Goal: Task Accomplishment & Management: Manage account settings

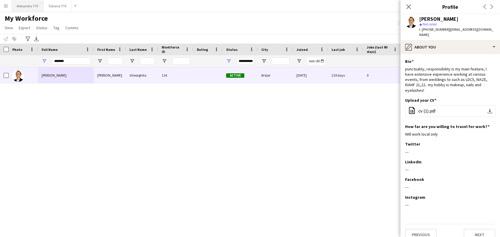
click at [33, 6] on button "Alexandra TTF Close" at bounding box center [28, 5] width 32 height 11
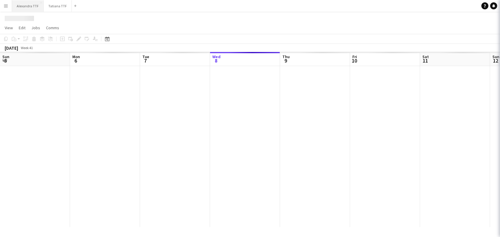
scroll to position [0, 140]
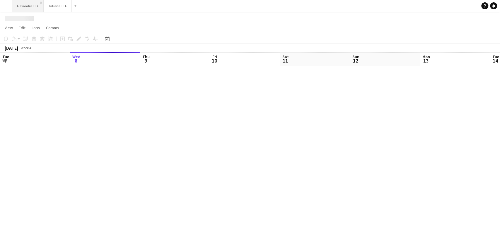
click at [40, 3] on app-icon "Close" at bounding box center [41, 2] width 2 height 2
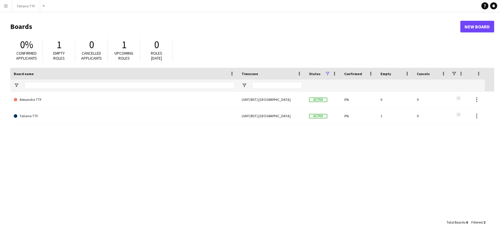
click at [2, 7] on button "Menu" at bounding box center [6, 6] width 12 height 12
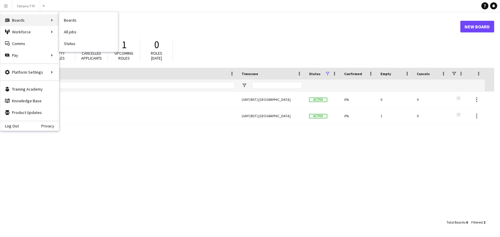
click at [25, 21] on div "Boards Boards" at bounding box center [29, 20] width 59 height 12
click at [77, 32] on link "All jobs" at bounding box center [88, 32] width 59 height 12
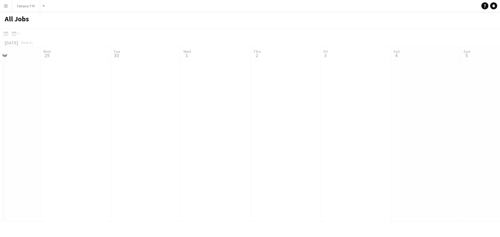
scroll to position [0, 170]
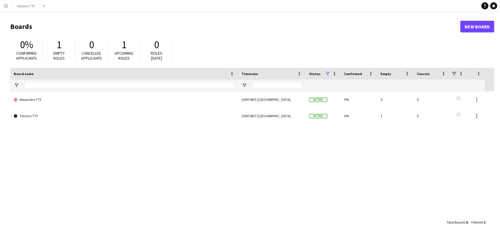
click at [6, 4] on app-icon "Menu" at bounding box center [6, 6] width 5 height 5
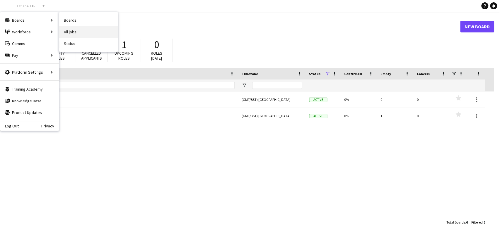
click at [85, 34] on link "All jobs" at bounding box center [88, 32] width 59 height 12
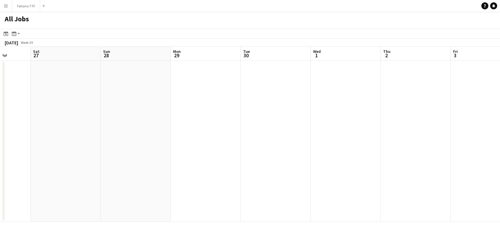
scroll to position [0, 175]
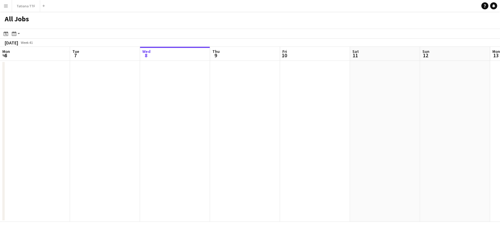
scroll to position [0, 186]
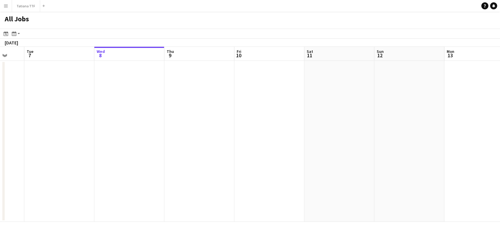
click at [442, 152] on app-all-jobs "All Jobs Date picker OCT 2025 OCT 2025 Monday M Tuesday T Wednesday W Thursday …" at bounding box center [250, 117] width 500 height 211
click at [17, 35] on div "Month view / Day view" at bounding box center [14, 33] width 7 height 7
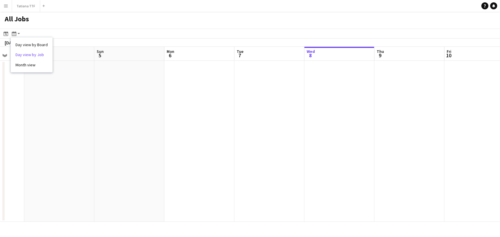
click at [37, 56] on link "Day view by Job" at bounding box center [32, 54] width 32 height 5
click at [16, 32] on div "Month view / Day view" at bounding box center [14, 33] width 7 height 7
click at [31, 67] on link "Month view" at bounding box center [32, 64] width 32 height 5
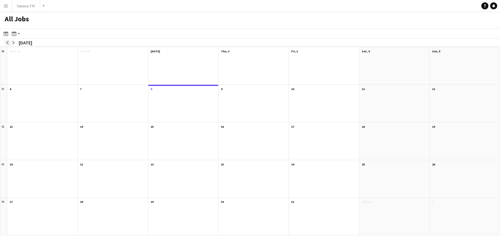
click at [6, 43] on app-icon "arrow-left" at bounding box center [8, 43] width 4 height 4
click at [343, 69] on div at bounding box center [324, 69] width 70 height 30
click at [7, 43] on app-icon "arrow-left" at bounding box center [8, 43] width 4 height 4
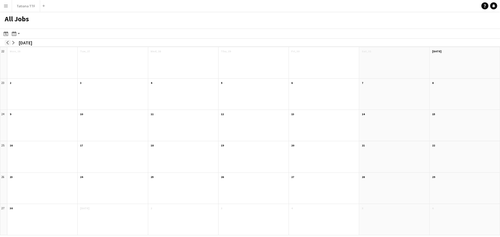
click at [7, 43] on app-icon "arrow-left" at bounding box center [8, 43] width 4 height 4
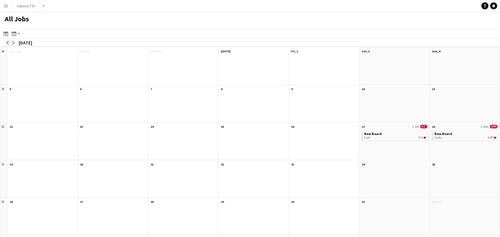
click at [7, 43] on app-icon "arrow-left" at bounding box center [8, 43] width 4 height 4
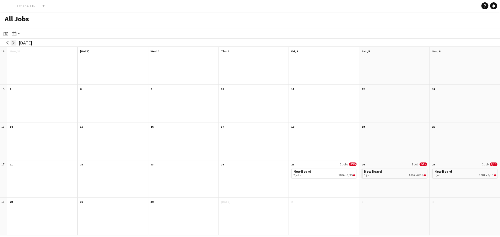
click at [14, 41] on app-icon "arrow-right" at bounding box center [14, 43] width 4 height 4
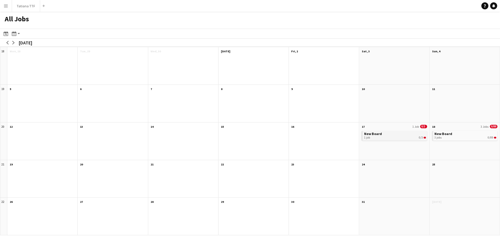
click at [399, 139] on div "1 job 0/3" at bounding box center [395, 138] width 62 height 4
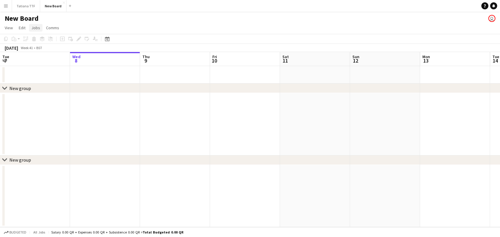
click at [34, 26] on span "Jobs" at bounding box center [35, 27] width 9 height 5
click at [6, 29] on span "View" at bounding box center [9, 27] width 8 height 5
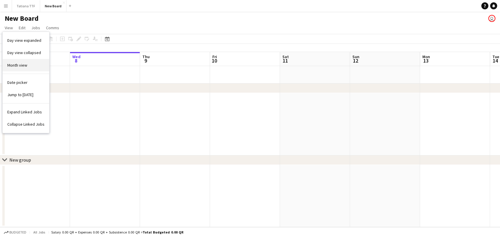
click at [35, 61] on link "Month view" at bounding box center [26, 65] width 47 height 12
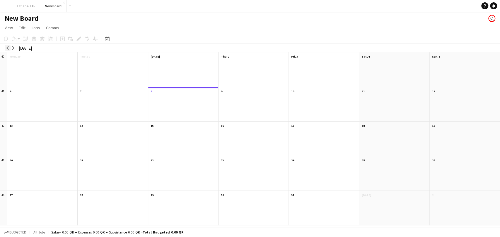
click at [9, 49] on button "arrow-left" at bounding box center [8, 48] width 6 height 6
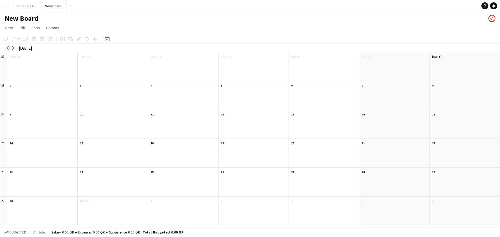
click at [9, 49] on button "arrow-left" at bounding box center [8, 48] width 6 height 6
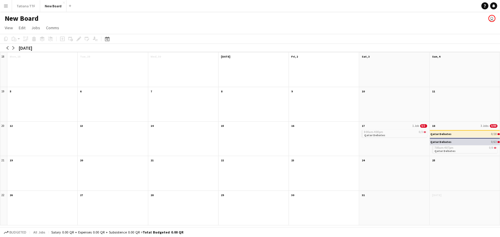
click at [436, 134] on h3 "Qatar Debates" at bounding box center [440, 134] width 21 height 3
click at [438, 143] on h3 "Qatar Debates" at bounding box center [440, 142] width 21 height 3
click at [81, 39] on div "Edit" at bounding box center [78, 38] width 7 height 7
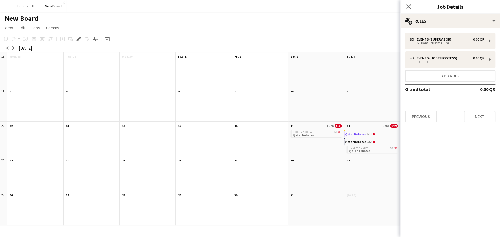
click at [367, 134] on span "0/18" at bounding box center [369, 134] width 6 height 4
click at [353, 141] on h3 "Qatar Debates" at bounding box center [355, 142] width 21 height 3
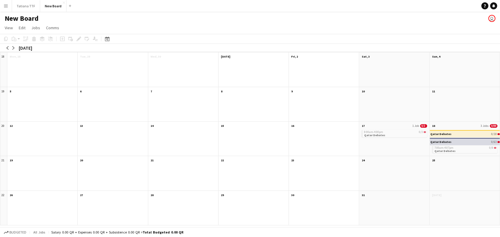
click at [435, 142] on h3 "Qatar Debates" at bounding box center [440, 142] width 21 height 3
drag, startPoint x: 435, startPoint y: 142, endPoint x: 442, endPoint y: 133, distance: 11.5
click at [442, 133] on div "Qatar Debates 0/18 Qatar Debates 0/63 7:00am-4:07pm 0/8 Qatar Debates" at bounding box center [465, 142] width 70 height 27
click at [442, 133] on h3 "Qatar Debates" at bounding box center [440, 134] width 21 height 3
click at [444, 143] on h3 "Qatar Debates" at bounding box center [440, 142] width 21 height 3
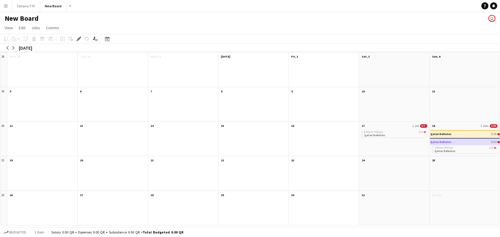
click at [447, 141] on h3 "Qatar Debates" at bounding box center [440, 142] width 21 height 3
click at [11, 47] on button "arrow-right" at bounding box center [14, 48] width 6 height 6
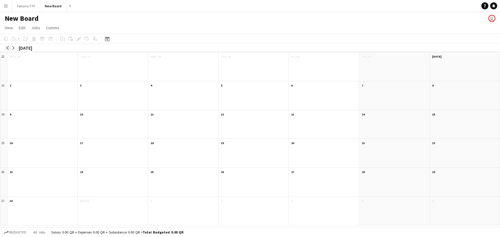
click at [9, 47] on app-icon "arrow-left" at bounding box center [8, 48] width 4 height 4
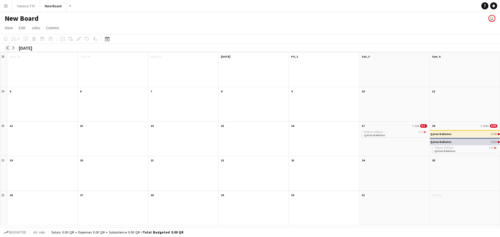
click at [9, 47] on app-icon "arrow-left" at bounding box center [8, 48] width 4 height 4
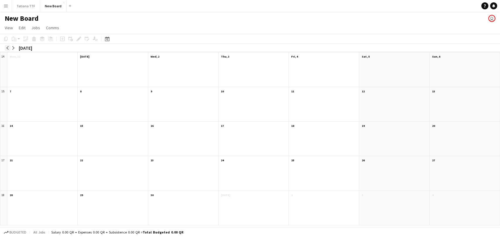
click at [9, 47] on app-icon "arrow-left" at bounding box center [8, 48] width 4 height 4
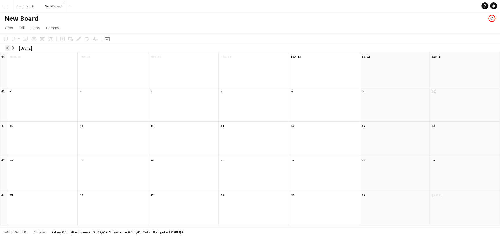
click at [9, 47] on app-icon "arrow-left" at bounding box center [8, 48] width 4 height 4
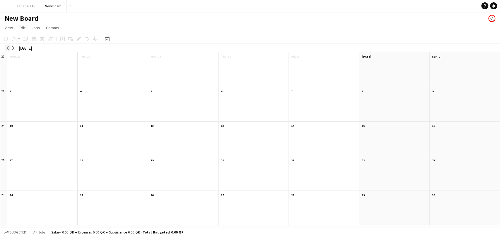
click at [9, 47] on app-icon "arrow-left" at bounding box center [8, 48] width 4 height 4
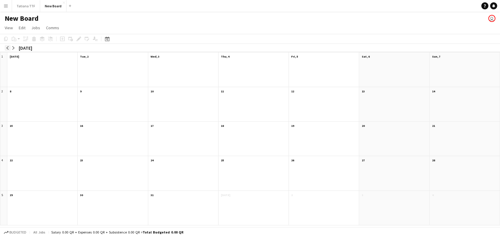
click at [9, 47] on app-icon "arrow-left" at bounding box center [8, 48] width 4 height 4
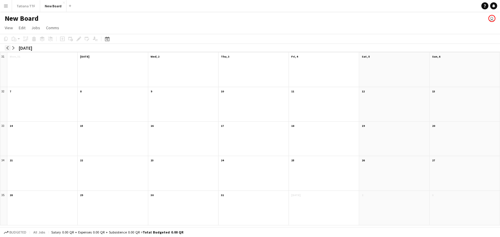
click at [9, 47] on app-icon "arrow-left" at bounding box center [8, 48] width 4 height 4
click at [61, 1] on button "New Board Close" at bounding box center [53, 5] width 26 height 11
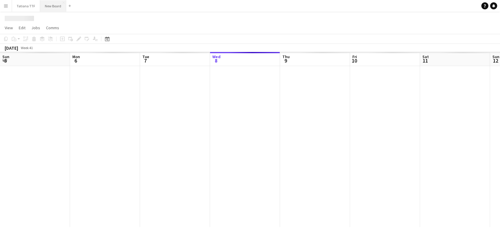
scroll to position [0, 140]
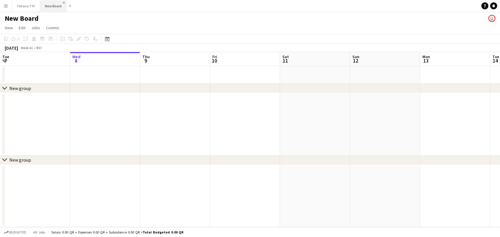
click at [63, 3] on app-icon "Close" at bounding box center [64, 2] width 2 height 2
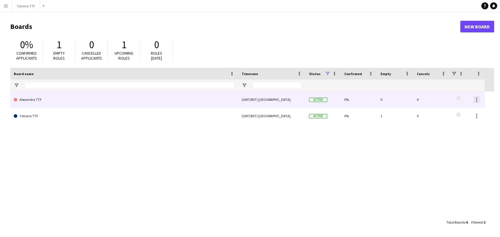
click at [478, 102] on div at bounding box center [476, 99] width 7 height 7
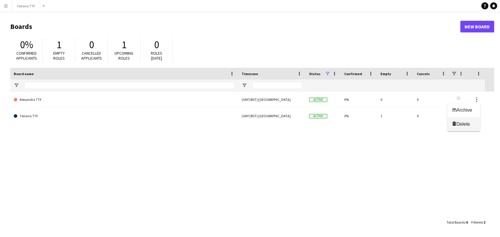
click at [470, 127] on span "Delete" at bounding box center [462, 124] width 13 height 5
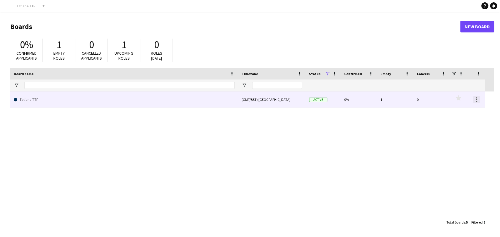
click at [478, 102] on div at bounding box center [476, 99] width 7 height 7
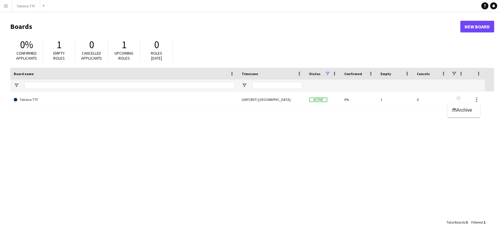
click at [368, 137] on div at bounding box center [250, 118] width 500 height 237
click at [9, 4] on button "Menu" at bounding box center [6, 6] width 12 height 12
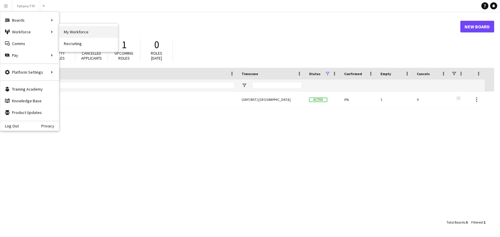
click at [70, 35] on link "My Workforce" at bounding box center [88, 32] width 59 height 12
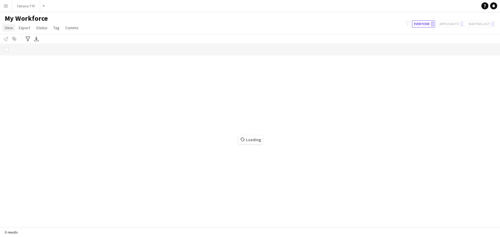
click at [9, 31] on link "View" at bounding box center [8, 28] width 13 height 8
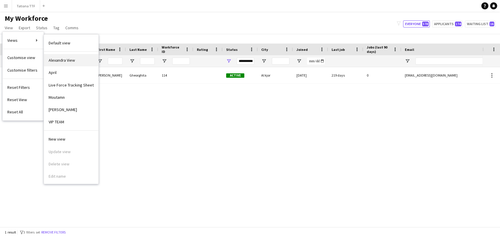
click at [70, 58] on span "Alexandra View" at bounding box center [62, 60] width 26 height 5
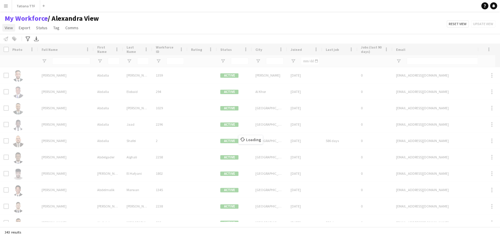
click at [12, 26] on span "View" at bounding box center [9, 27] width 8 height 5
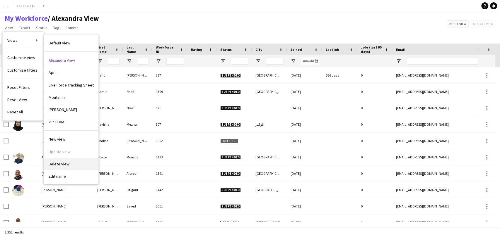
click at [80, 162] on link "Delete view" at bounding box center [71, 164] width 54 height 12
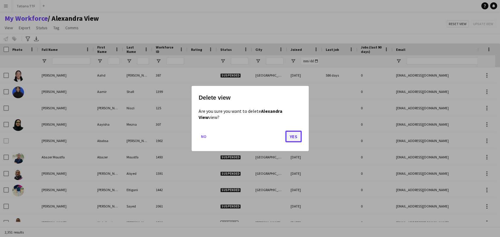
click at [293, 138] on button "Yes" at bounding box center [293, 137] width 16 height 12
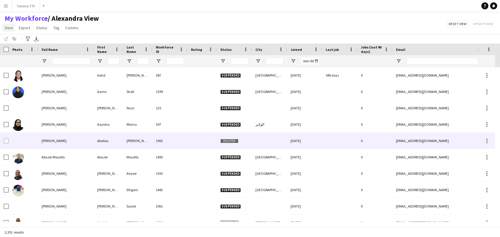
type input "*******"
type input "**********"
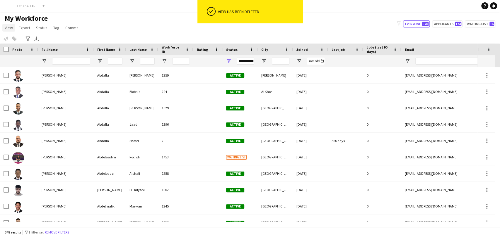
click at [8, 28] on span "View" at bounding box center [9, 27] width 8 height 5
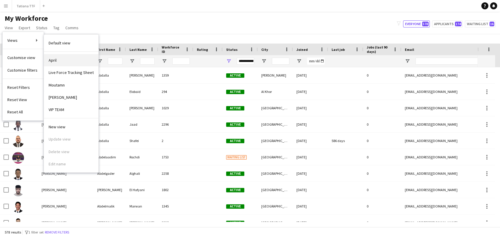
click at [76, 59] on link "April" at bounding box center [71, 60] width 54 height 12
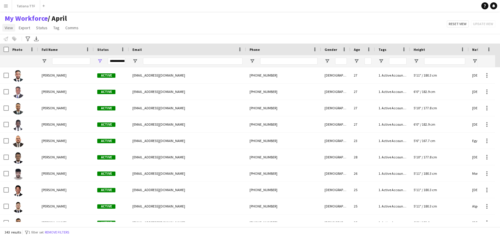
click at [7, 26] on span "View" at bounding box center [9, 27] width 8 height 5
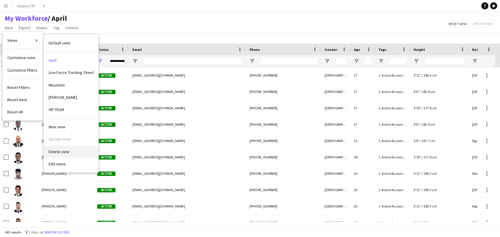
click at [66, 156] on link "Delete view" at bounding box center [71, 152] width 54 height 12
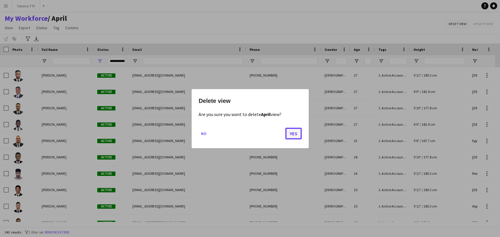
click at [294, 136] on button "Yes" at bounding box center [293, 134] width 16 height 12
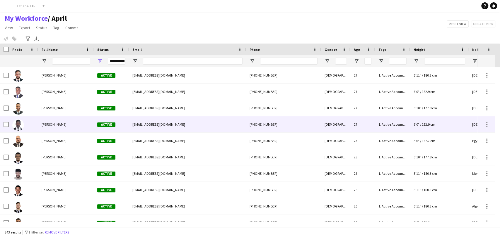
type input "**********"
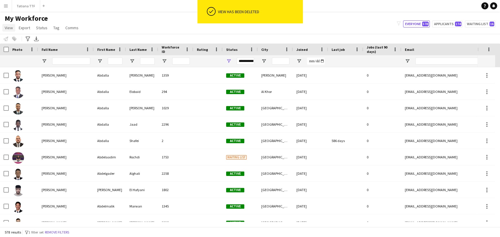
click at [4, 29] on link "View" at bounding box center [8, 28] width 13 height 8
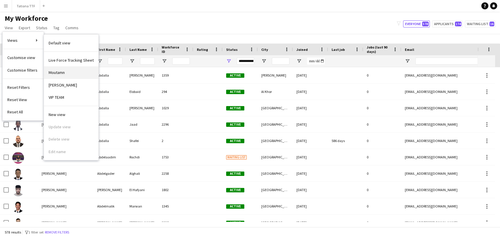
click at [67, 72] on link "Moutamn" at bounding box center [71, 72] width 54 height 12
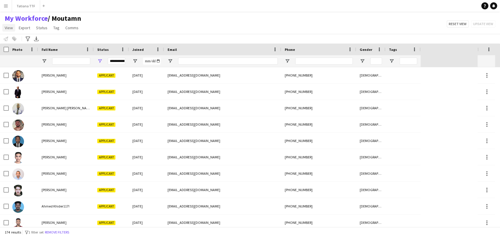
click at [12, 29] on span "View" at bounding box center [9, 27] width 8 height 5
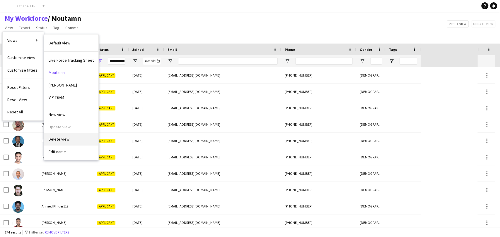
click at [65, 140] on span "Delete view" at bounding box center [59, 139] width 21 height 5
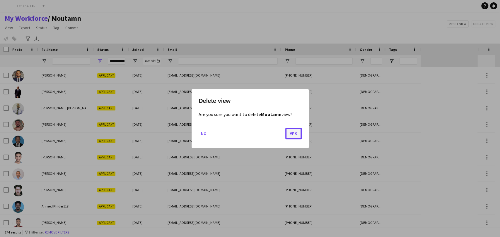
click at [300, 132] on button "Yes" at bounding box center [293, 134] width 16 height 12
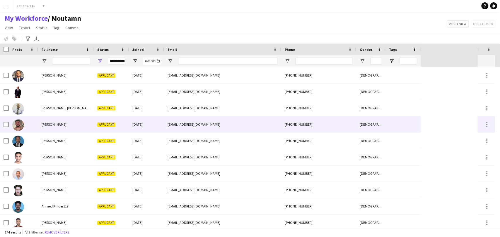
type input "**********"
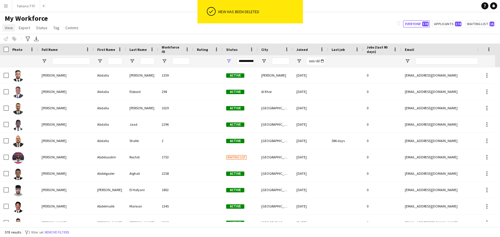
click at [11, 27] on span "View" at bounding box center [9, 27] width 8 height 5
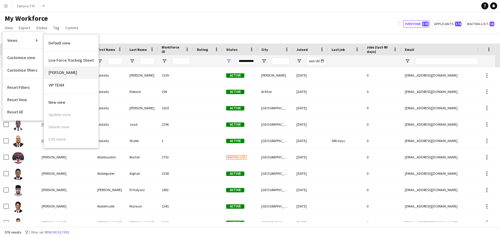
click at [68, 78] on link "TATIANA" at bounding box center [71, 72] width 54 height 12
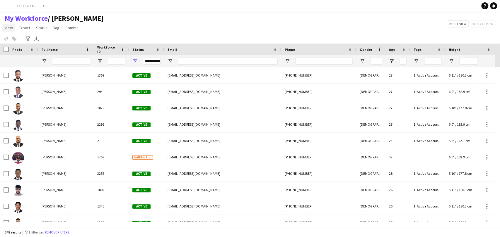
click at [9, 28] on span "View" at bounding box center [9, 27] width 8 height 5
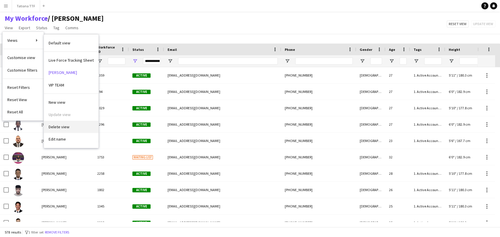
click at [71, 125] on link "Delete view" at bounding box center [71, 127] width 54 height 12
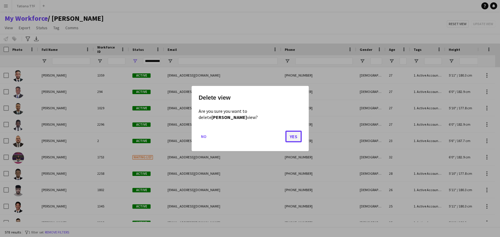
click at [294, 131] on button "Yes" at bounding box center [293, 137] width 16 height 12
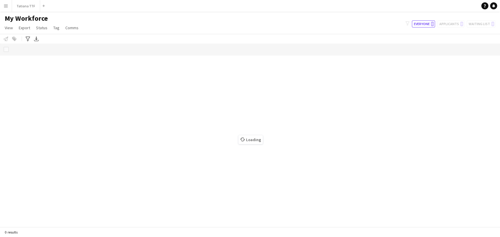
click at [9, 5] on button "Menu" at bounding box center [6, 6] width 12 height 12
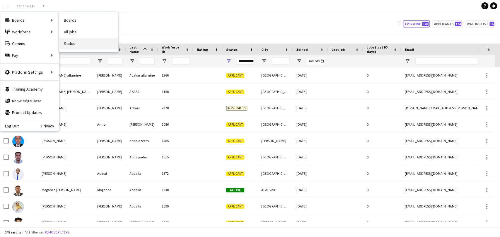
click at [84, 42] on link "Status" at bounding box center [88, 44] width 59 height 12
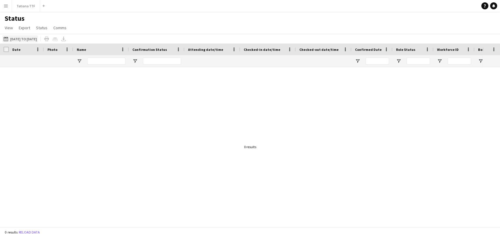
click at [33, 36] on button "[DATE] to [DATE] [DATE] to [DATE]" at bounding box center [20, 38] width 36 height 7
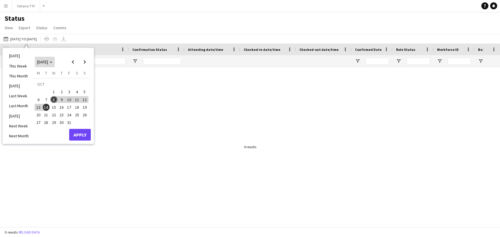
click at [52, 63] on span "[DATE]" at bounding box center [44, 61] width 15 height 5
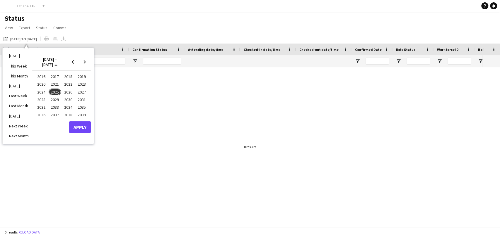
click at [51, 78] on span "2017" at bounding box center [55, 76] width 12 height 7
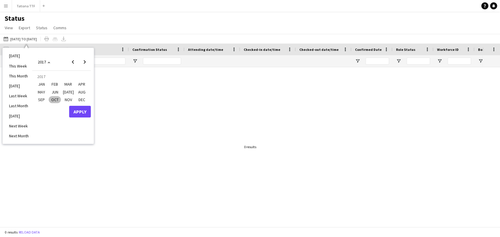
click at [44, 87] on span "JAN" at bounding box center [41, 84] width 12 height 7
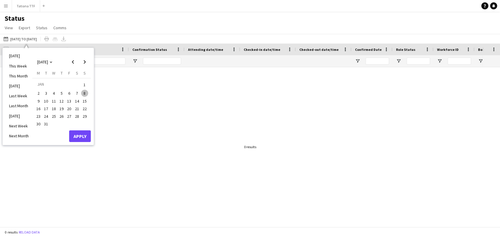
click at [86, 93] on span "8" at bounding box center [84, 93] width 7 height 7
click at [48, 60] on span "[DATE]" at bounding box center [42, 61] width 11 height 5
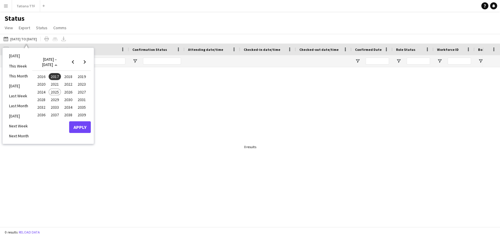
click at [56, 92] on span "2025" at bounding box center [55, 92] width 12 height 7
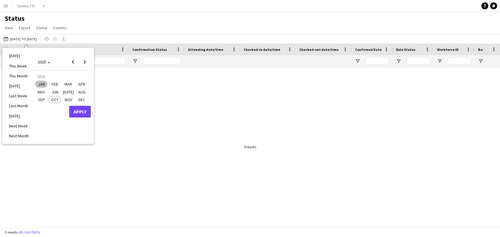
click at [52, 98] on span "OCT" at bounding box center [55, 99] width 12 height 7
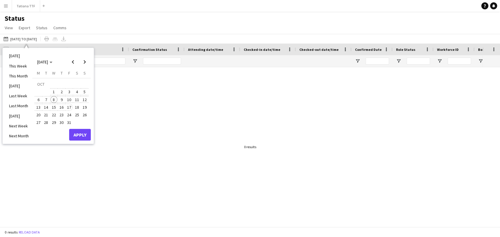
click at [68, 108] on span "17" at bounding box center [69, 107] width 7 height 7
click at [80, 134] on button "Apply" at bounding box center [80, 135] width 22 height 12
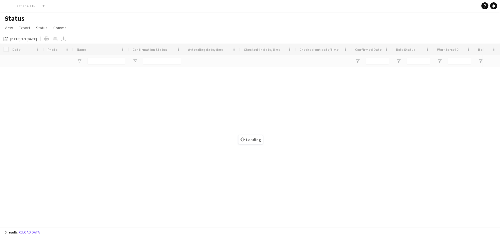
click at [80, 134] on div "Loading" at bounding box center [250, 136] width 500 height 184
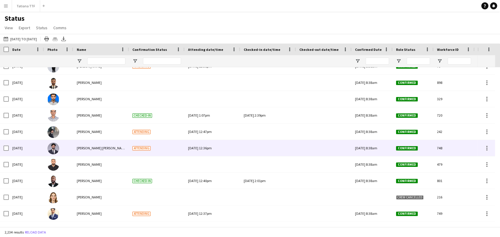
scroll to position [405, 0]
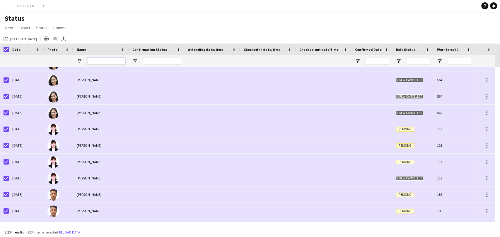
click at [94, 64] on input "Name Filter Input" at bounding box center [106, 61] width 38 height 7
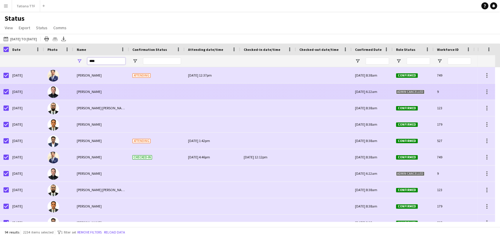
type input "***"
click at [69, 93] on div at bounding box center [58, 92] width 29 height 16
click at [51, 95] on img at bounding box center [53, 92] width 12 height 12
click at [83, 93] on span "[PERSON_NAME]" at bounding box center [89, 92] width 25 height 4
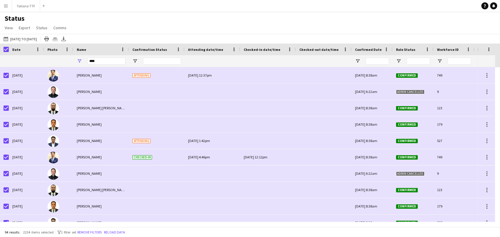
click at [8, 3] on button "Menu" at bounding box center [6, 6] width 12 height 12
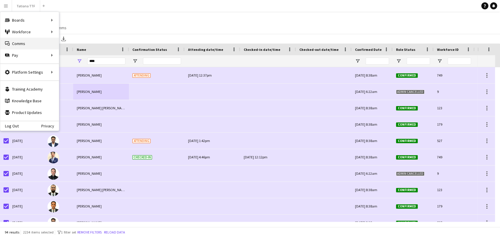
click at [27, 42] on link "Comms Comms" at bounding box center [29, 44] width 59 height 12
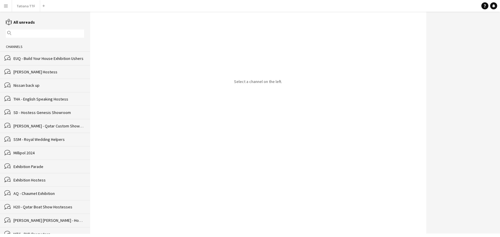
click at [22, 54] on div "bubbles EUQ - Build Your House Exhibition Ushers" at bounding box center [45, 58] width 90 height 13
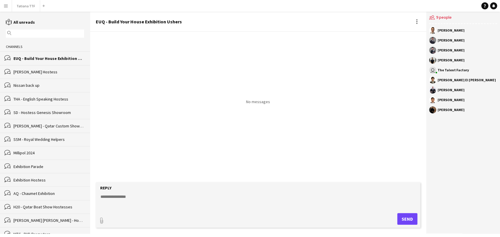
drag, startPoint x: 35, startPoint y: 58, endPoint x: 29, endPoint y: 59, distance: 6.5
click at [29, 59] on div "EUQ - Build Your House Exhibition Ushers" at bounding box center [48, 58] width 71 height 5
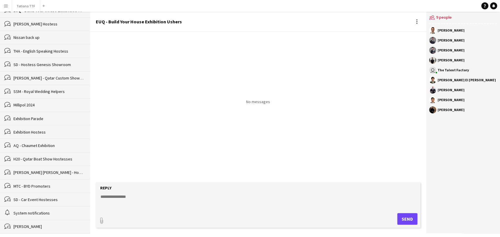
click at [25, 202] on div "SD - Car Event Hostesses" at bounding box center [48, 199] width 71 height 5
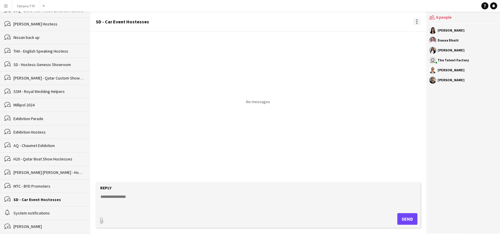
click at [415, 18] on div at bounding box center [416, 21] width 7 height 7
click at [428, 30] on span "Delete" at bounding box center [428, 32] width 13 height 5
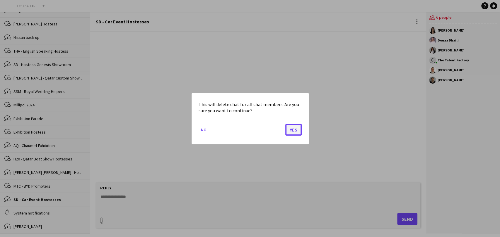
click at [297, 129] on button "Yes" at bounding box center [293, 130] width 16 height 12
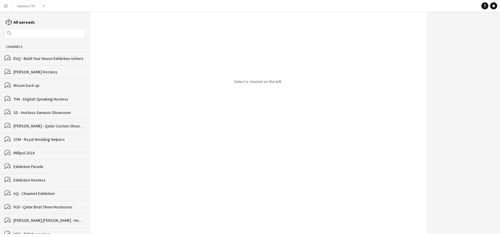
click at [49, 60] on div "EUQ - Build Your House Exhibition Ushers" at bounding box center [48, 58] width 71 height 5
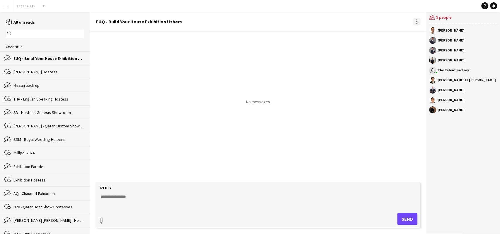
click at [415, 19] on div at bounding box center [416, 21] width 7 height 7
click at [429, 31] on span "Delete" at bounding box center [428, 32] width 13 height 5
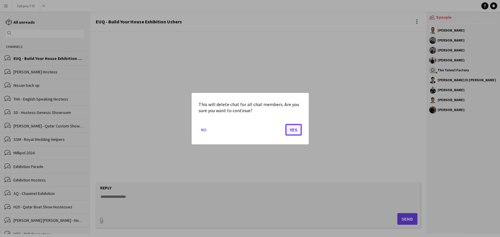
click at [294, 130] on button "Yes" at bounding box center [293, 130] width 16 height 12
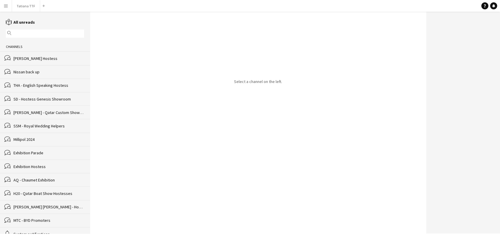
click at [25, 80] on div "bubbles THA - English Speaking Hostess" at bounding box center [45, 85] width 90 height 13
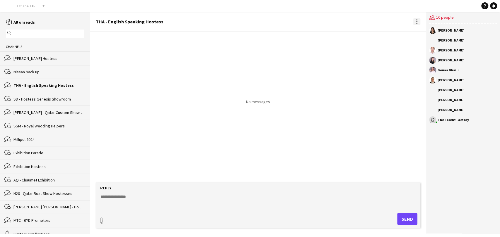
click at [416, 22] on div at bounding box center [416, 21] width 7 height 7
click at [424, 30] on span "Delete" at bounding box center [428, 32] width 13 height 5
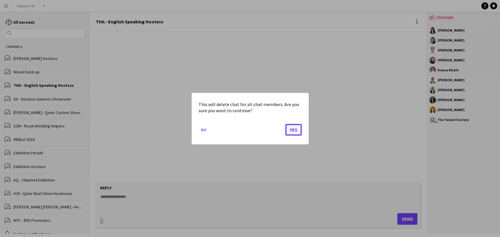
click at [288, 132] on button "Yes" at bounding box center [293, 130] width 16 height 12
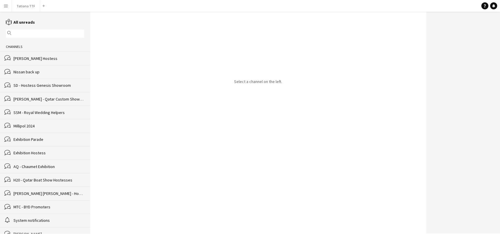
click at [23, 58] on div "[PERSON_NAME] Hostess" at bounding box center [48, 58] width 71 height 5
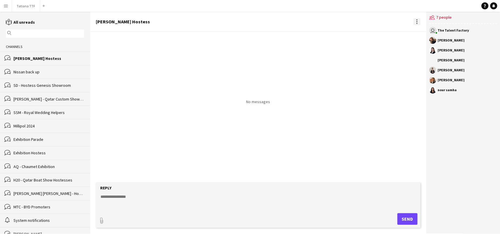
click at [419, 22] on div at bounding box center [416, 21] width 7 height 7
click at [422, 31] on span "Delete" at bounding box center [428, 32] width 13 height 5
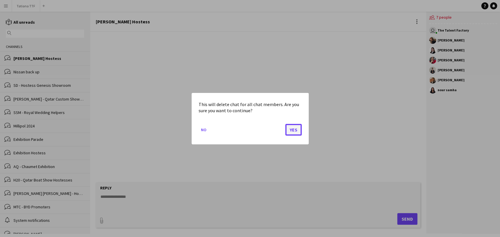
click at [293, 128] on button "Yes" at bounding box center [293, 130] width 16 height 12
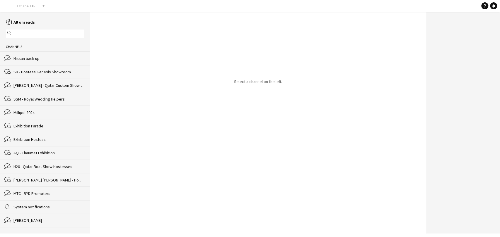
click at [16, 54] on div "bubbles Nissan back up" at bounding box center [45, 58] width 90 height 13
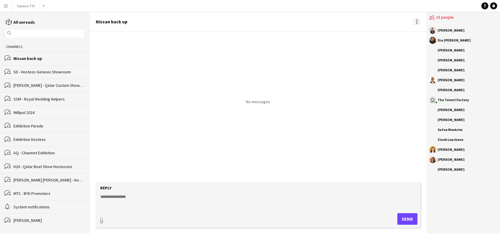
click at [420, 18] on div at bounding box center [416, 21] width 7 height 7
click at [431, 32] on span "Delete" at bounding box center [428, 32] width 13 height 5
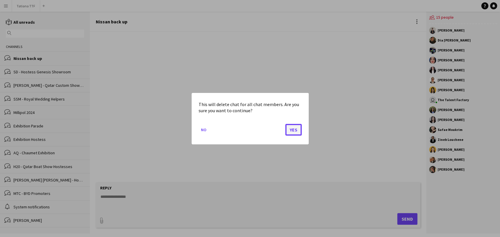
click at [290, 128] on button "Yes" at bounding box center [293, 130] width 16 height 12
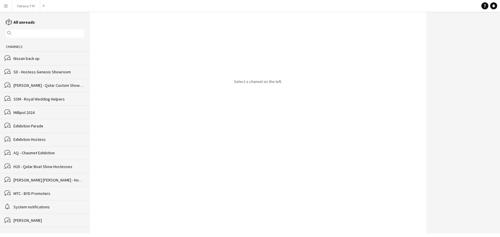
click at [46, 83] on div "[PERSON_NAME] - Qatar Custom Show Hostess" at bounding box center [48, 85] width 71 height 5
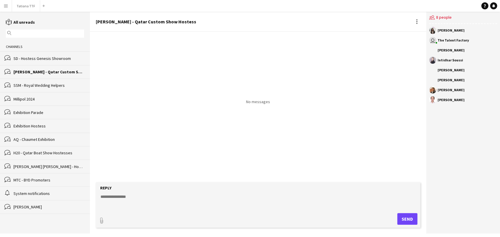
click at [420, 23] on div "[PERSON_NAME] - Qatar Custom Show Hostess" at bounding box center [258, 22] width 336 height 20
click at [417, 21] on div at bounding box center [416, 21] width 7 height 7
drag, startPoint x: 419, startPoint y: 39, endPoint x: 428, endPoint y: 35, distance: 9.2
click at [428, 35] on div "Delete [GEOGRAPHIC_DATA]" at bounding box center [429, 32] width 33 height 14
click at [428, 35] on button "Delete [GEOGRAPHIC_DATA]" at bounding box center [429, 32] width 33 height 14
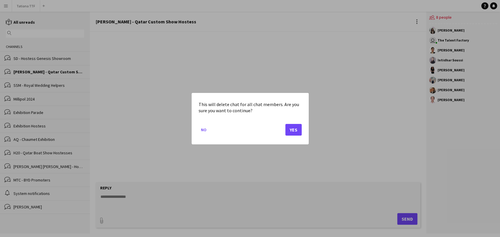
click at [282, 129] on mat-dialog-actions "No Yes" at bounding box center [250, 131] width 103 height 25
click at [286, 131] on button "Yes" at bounding box center [293, 130] width 16 height 12
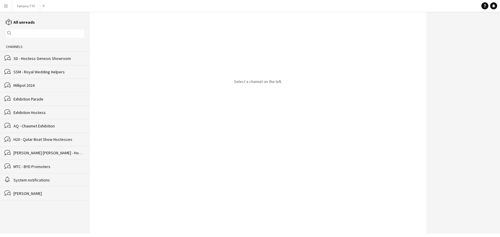
click at [45, 57] on div "SD - Hostess Genesis Showroom" at bounding box center [48, 58] width 71 height 5
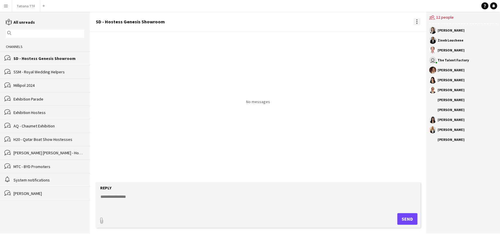
click at [418, 22] on div at bounding box center [416, 21] width 7 height 7
click at [431, 32] on span "Delete" at bounding box center [428, 32] width 13 height 5
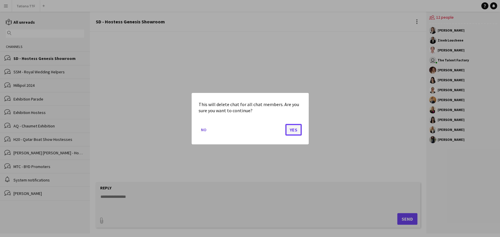
click at [293, 131] on button "Yes" at bounding box center [293, 130] width 16 height 12
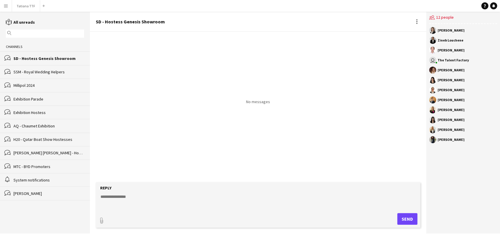
click at [41, 71] on div "SSM - Royal Wedding Helpers" at bounding box center [48, 71] width 71 height 5
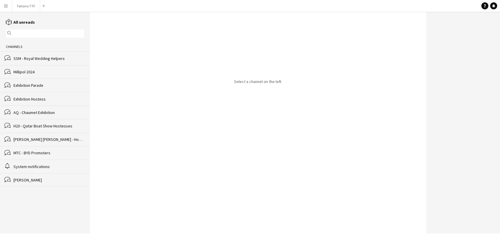
click at [56, 58] on div "SSM - Royal Wedding Helpers" at bounding box center [48, 58] width 71 height 5
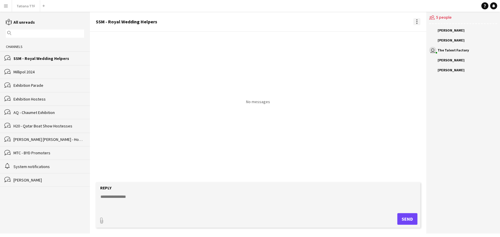
click at [416, 24] on div at bounding box center [416, 21] width 7 height 7
click at [424, 33] on span "Delete" at bounding box center [428, 32] width 13 height 5
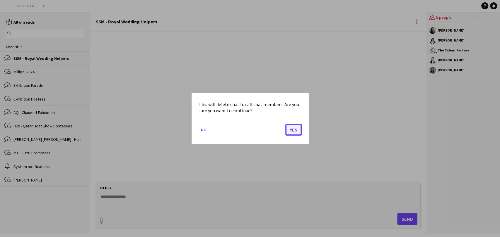
click at [288, 132] on button "Yes" at bounding box center [293, 130] width 16 height 12
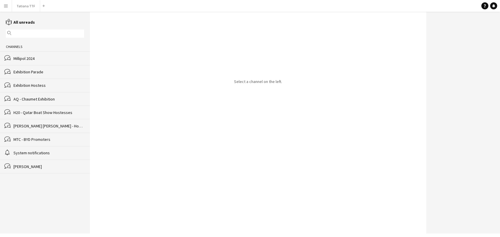
click at [21, 71] on div "Exhibition Parade" at bounding box center [48, 71] width 71 height 5
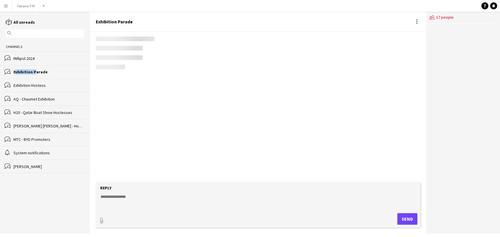
click at [21, 71] on div "Exhibition Parade" at bounding box center [48, 71] width 71 height 5
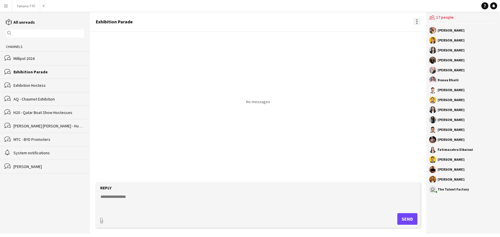
click at [414, 21] on div at bounding box center [416, 21] width 7 height 7
click at [428, 35] on button "Delete [GEOGRAPHIC_DATA]" at bounding box center [429, 32] width 33 height 14
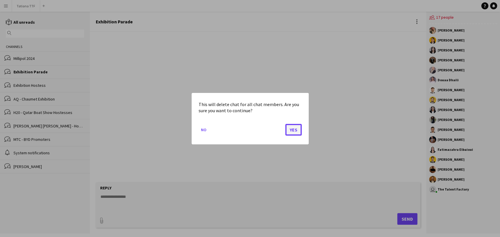
click at [292, 132] on button "Yes" at bounding box center [293, 130] width 16 height 12
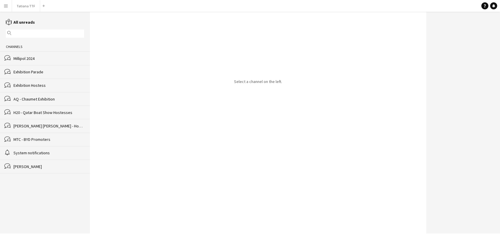
click at [28, 59] on div "Millipol 2024" at bounding box center [48, 58] width 71 height 5
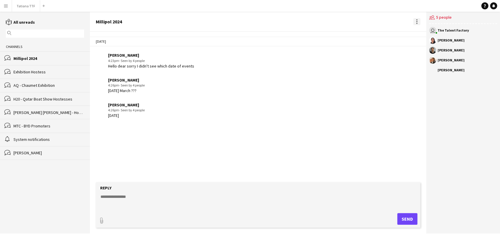
click at [419, 23] on div at bounding box center [416, 21] width 7 height 7
click at [425, 31] on span "Delete" at bounding box center [428, 32] width 13 height 5
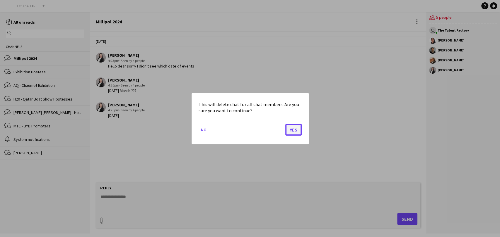
click at [294, 131] on button "Yes" at bounding box center [293, 130] width 16 height 12
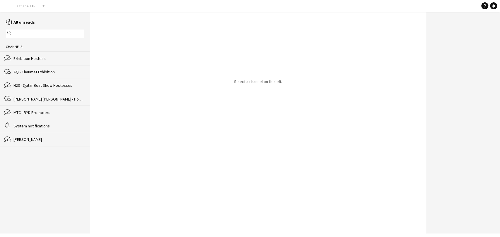
click at [21, 58] on div "Exhibition Hostess" at bounding box center [48, 58] width 71 height 5
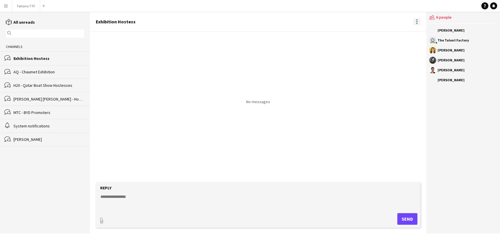
click at [420, 18] on div at bounding box center [416, 21] width 7 height 7
click at [436, 33] on span "Delete" at bounding box center [428, 32] width 13 height 5
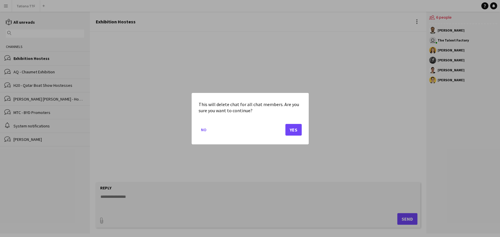
click at [284, 131] on mat-dialog-actions "No Yes" at bounding box center [250, 131] width 103 height 25
click at [300, 131] on button "Yes" at bounding box center [293, 130] width 16 height 12
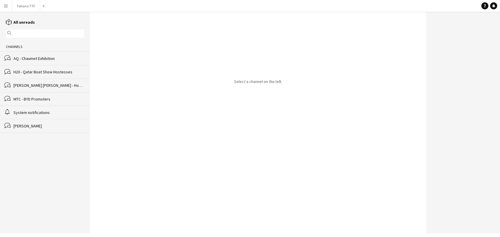
click at [24, 58] on div "AQ - Chaumet Exhibition" at bounding box center [48, 58] width 71 height 5
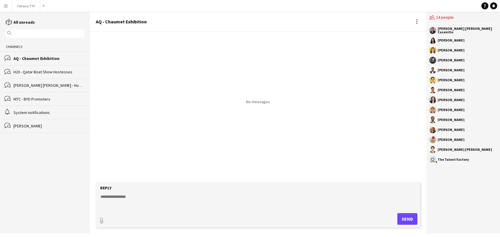
click at [420, 23] on div "AQ - Chaumet Exhibition" at bounding box center [258, 22] width 336 height 20
click at [415, 19] on div at bounding box center [416, 21] width 7 height 7
click at [425, 30] on span "Delete" at bounding box center [428, 32] width 13 height 5
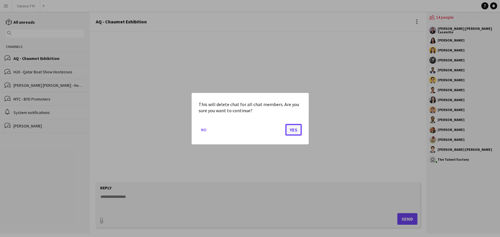
click at [293, 131] on button "Yes" at bounding box center [293, 130] width 16 height 12
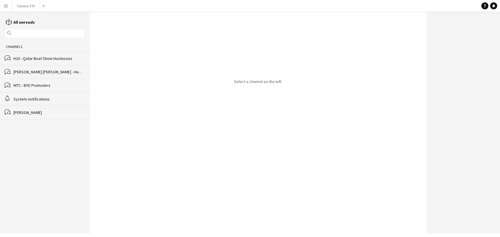
click at [19, 72] on div "[PERSON_NAME] [PERSON_NAME] - Hosts" at bounding box center [48, 71] width 71 height 5
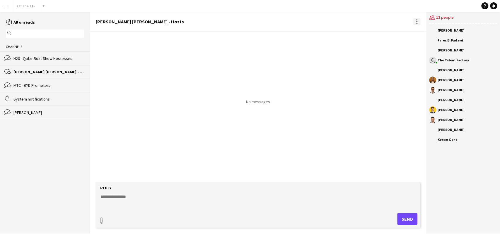
click at [415, 22] on div at bounding box center [416, 21] width 7 height 7
click at [432, 32] on span "Delete" at bounding box center [428, 32] width 13 height 5
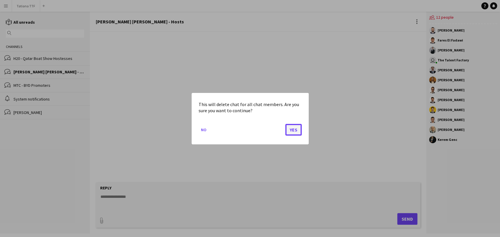
click at [291, 132] on button "Yes" at bounding box center [293, 130] width 16 height 12
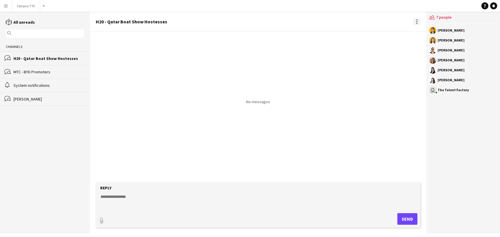
click at [414, 19] on div at bounding box center [416, 21] width 7 height 7
click at [419, 30] on app-icon "Delete" at bounding box center [420, 32] width 4 height 5
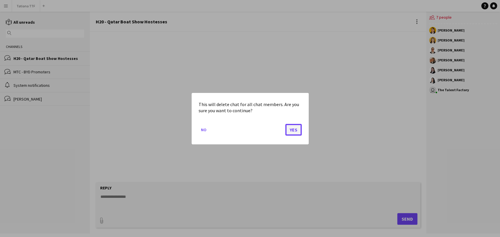
click at [293, 132] on button "Yes" at bounding box center [293, 130] width 16 height 12
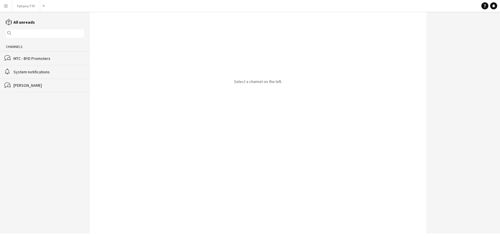
click at [28, 73] on div "System notifications" at bounding box center [48, 71] width 71 height 5
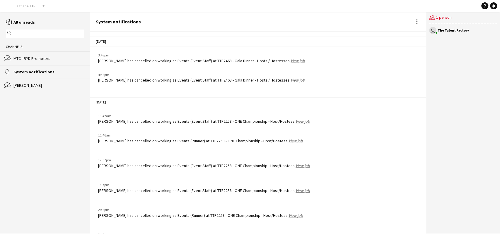
scroll to position [232, 0]
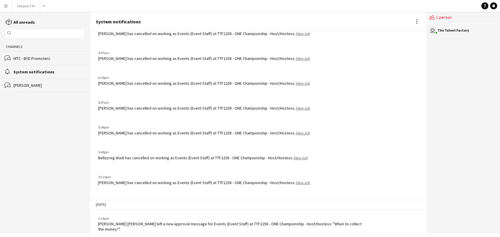
click at [21, 56] on div "MTC - BYD Promoters" at bounding box center [48, 58] width 71 height 5
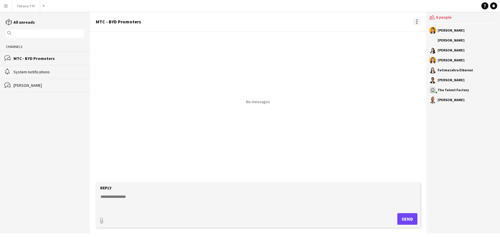
click at [416, 20] on div at bounding box center [416, 21] width 7 height 7
click at [424, 33] on span "Delete" at bounding box center [428, 32] width 13 height 5
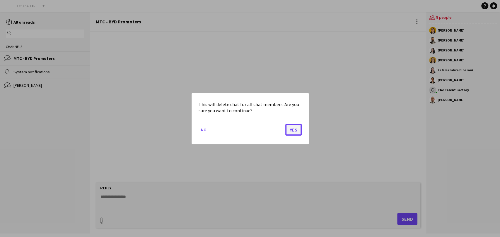
click at [287, 129] on button "Yes" at bounding box center [293, 130] width 16 height 12
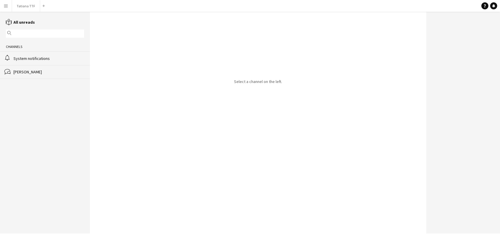
click at [19, 71] on div "[PERSON_NAME]" at bounding box center [48, 71] width 71 height 5
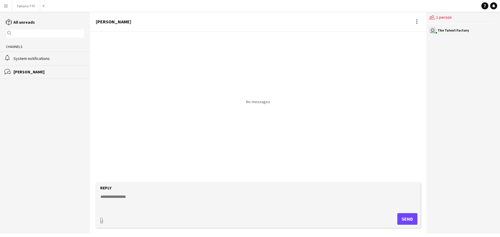
click at [416, 26] on div "[PERSON_NAME]" at bounding box center [258, 22] width 336 height 20
click at [416, 23] on div at bounding box center [416, 23] width 1 height 1
click at [413, 34] on button "Delete [GEOGRAPHIC_DATA]" at bounding box center [429, 32] width 33 height 14
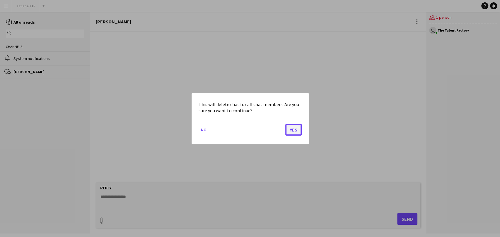
click at [291, 129] on button "Yes" at bounding box center [293, 130] width 16 height 12
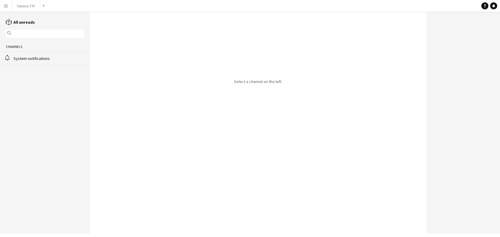
click at [30, 61] on div "System notifications" at bounding box center [48, 58] width 71 height 5
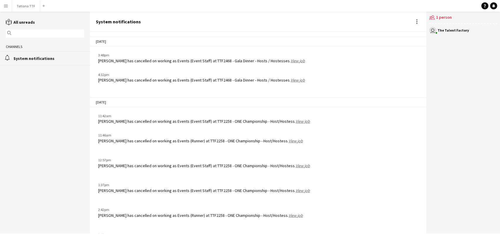
scroll to position [232, 0]
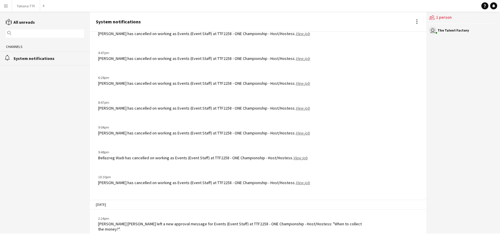
click at [411, 16] on div "System notifications" at bounding box center [258, 22] width 336 height 20
click at [415, 20] on div at bounding box center [416, 21] width 7 height 7
click at [430, 30] on span "Delete" at bounding box center [428, 32] width 13 height 5
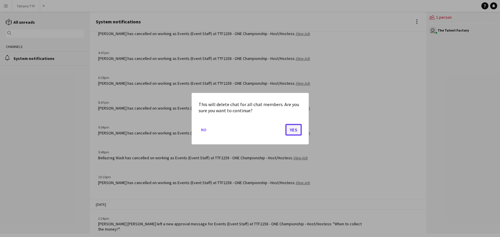
click at [299, 134] on button "Yes" at bounding box center [293, 130] width 16 height 12
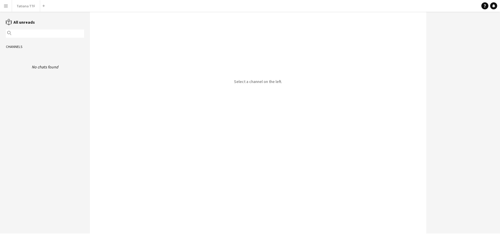
click at [6, 11] on button "Menu" at bounding box center [6, 6] width 12 height 12
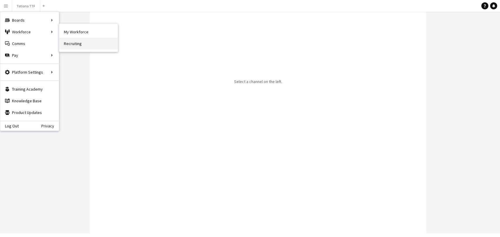
click at [84, 45] on link "Recruiting" at bounding box center [88, 44] width 59 height 12
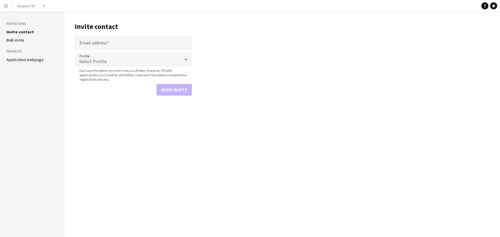
click at [12, 45] on aside "Invitations Invite contact [PERSON_NAME] invite Promote Application webpage" at bounding box center [32, 125] width 64 height 226
click at [12, 44] on aside "Invitations Invite contact [PERSON_NAME] invite Promote Application webpage" at bounding box center [32, 125] width 64 height 226
click at [11, 43] on aside "Invitations Invite contact [PERSON_NAME] invite Promote Application webpage" at bounding box center [32, 125] width 64 height 226
click at [9, 37] on ul "Invite contact [PERSON_NAME] invite" at bounding box center [32, 35] width 52 height 13
click at [9, 38] on link "Bulk invite" at bounding box center [15, 39] width 18 height 5
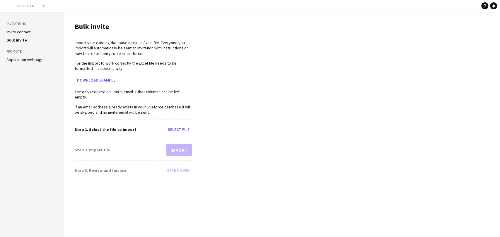
click at [23, 61] on link "Application webpage" at bounding box center [24, 59] width 37 height 5
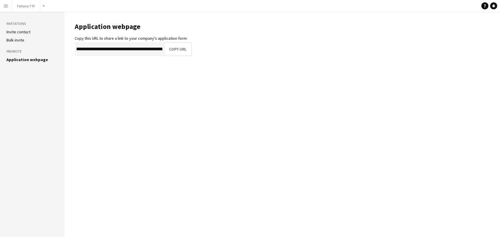
click at [8, 6] on app-icon "Menu" at bounding box center [6, 6] width 5 height 5
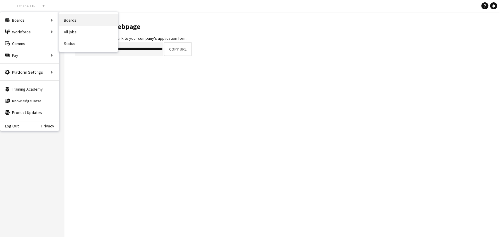
click at [73, 17] on link "Boards" at bounding box center [88, 20] width 59 height 12
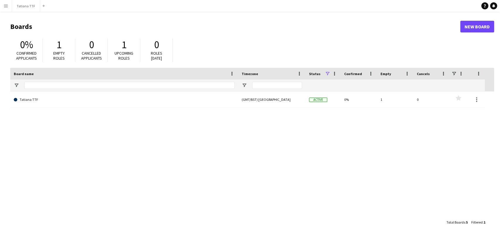
click at [6, 10] on button "Menu" at bounding box center [6, 6] width 12 height 12
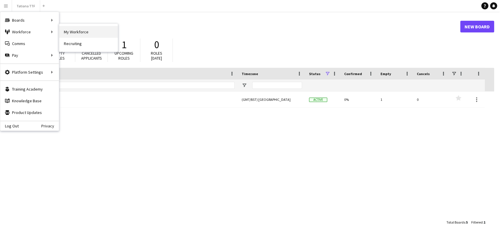
click at [77, 31] on link "My Workforce" at bounding box center [88, 32] width 59 height 12
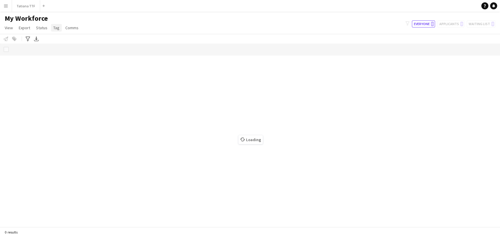
click at [51, 25] on link "Tag" at bounding box center [56, 28] width 11 height 8
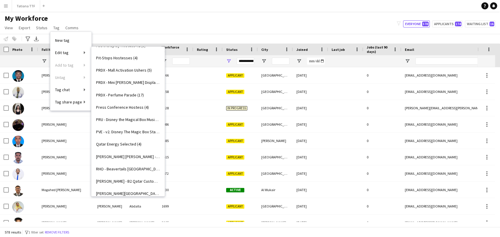
scroll to position [776, 0]
click at [117, 148] on link "Qatar Energy Selected (4)" at bounding box center [127, 144] width 73 height 12
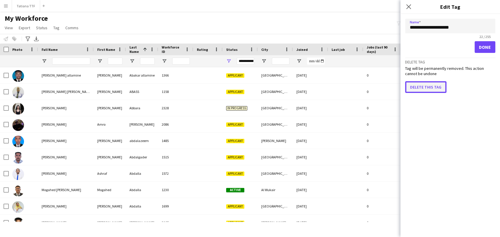
click at [424, 87] on button "Delete this tag" at bounding box center [425, 87] width 41 height 12
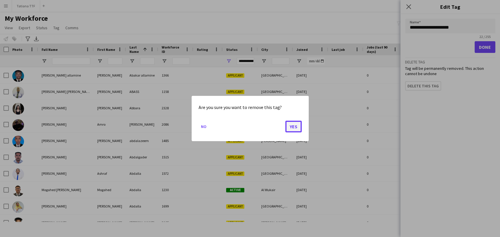
click at [289, 122] on button "Yes" at bounding box center [293, 127] width 16 height 12
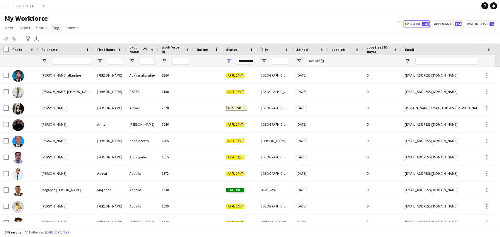
click at [53, 27] on span "Tag" at bounding box center [56, 27] width 6 height 5
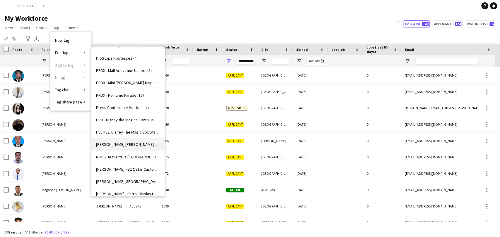
click at [139, 143] on link "[PERSON_NAME] [PERSON_NAME] - Hosts (5)" at bounding box center [127, 144] width 73 height 12
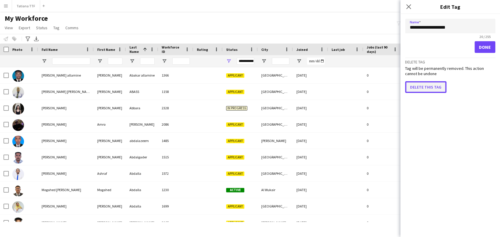
click at [425, 84] on button "Delete this tag" at bounding box center [425, 87] width 41 height 12
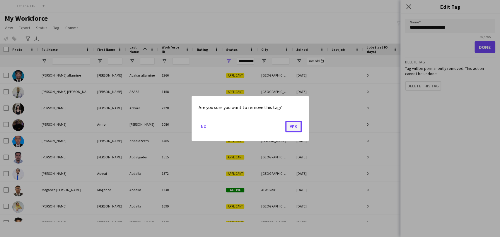
click at [288, 129] on button "Yes" at bounding box center [293, 127] width 16 height 12
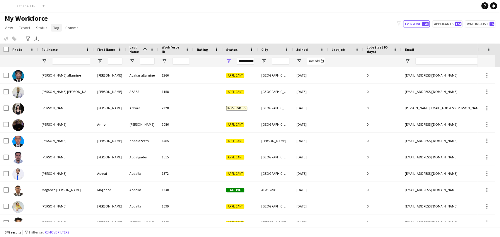
click at [54, 29] on span "Tag" at bounding box center [56, 27] width 6 height 5
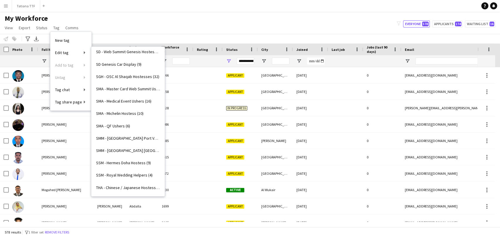
scroll to position [1156, 0]
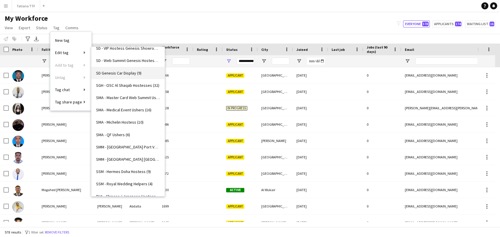
click at [115, 69] on link "SD Genesis Car Display (9)" at bounding box center [127, 73] width 73 height 12
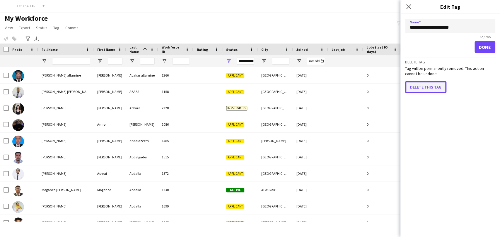
click at [422, 87] on button "Delete this tag" at bounding box center [425, 87] width 41 height 12
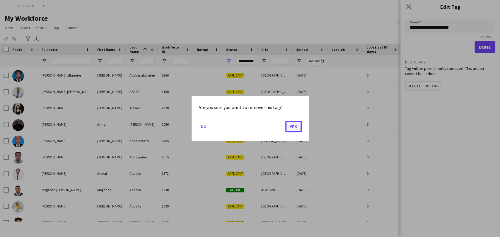
click at [295, 124] on button "Yes" at bounding box center [293, 127] width 16 height 12
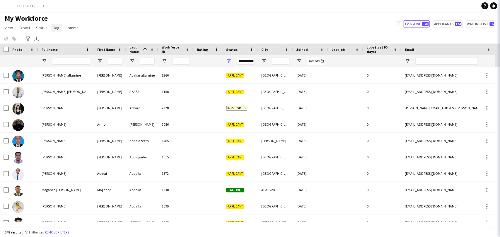
click at [57, 28] on span "Tag" at bounding box center [56, 27] width 6 height 5
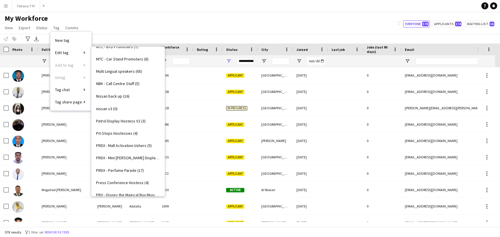
scroll to position [695, 0]
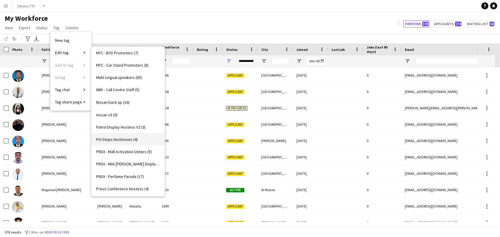
click at [141, 139] on link "Pit-Stops Hostesses (4)" at bounding box center [127, 139] width 73 height 12
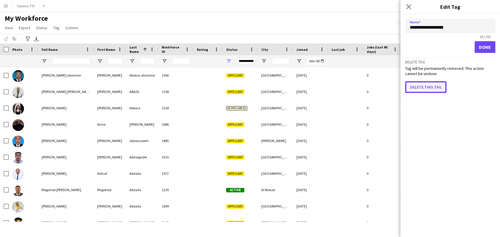
click at [429, 82] on button "Delete this tag" at bounding box center [425, 87] width 41 height 12
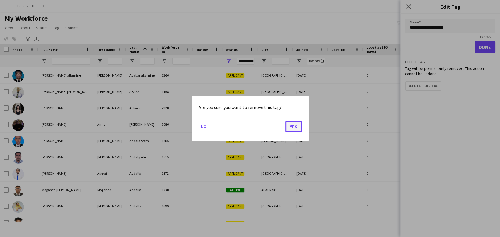
click at [293, 128] on button "Yes" at bounding box center [293, 127] width 16 height 12
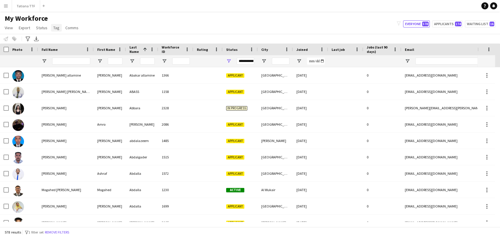
click at [59, 28] on link "Tag" at bounding box center [56, 28] width 11 height 8
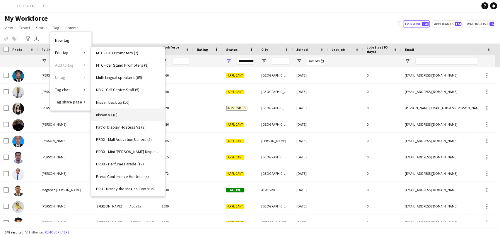
click at [126, 115] on link "nissan v3 (0)" at bounding box center [127, 115] width 73 height 12
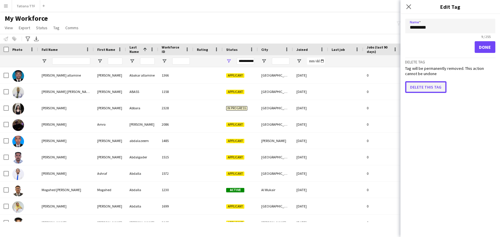
click at [423, 88] on button "Delete this tag" at bounding box center [425, 87] width 41 height 12
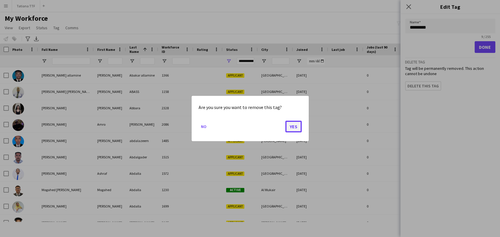
click at [290, 127] on button "Yes" at bounding box center [293, 127] width 16 height 12
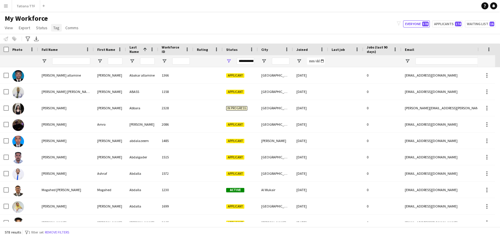
click at [58, 25] on span "Tag" at bounding box center [56, 27] width 6 height 5
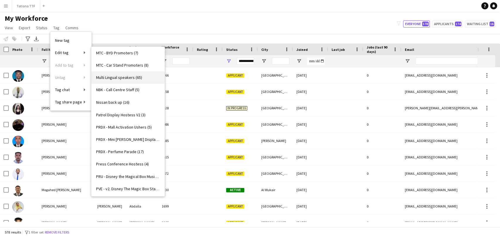
click at [119, 79] on span "Multi Lingual speakers (65)" at bounding box center [119, 77] width 46 height 5
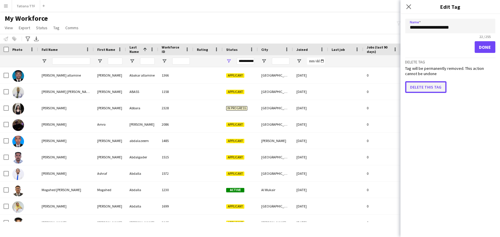
click at [426, 83] on button "Delete this tag" at bounding box center [425, 87] width 41 height 12
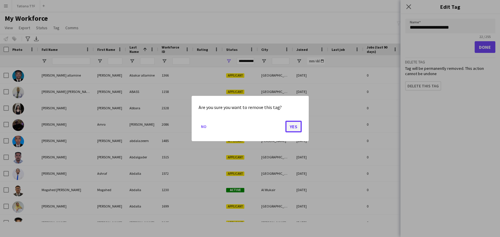
click at [297, 123] on button "Yes" at bounding box center [293, 127] width 16 height 12
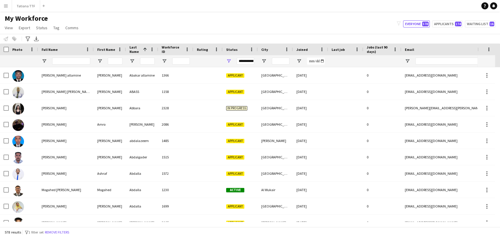
click at [51, 28] on link "Tag" at bounding box center [56, 28] width 11 height 8
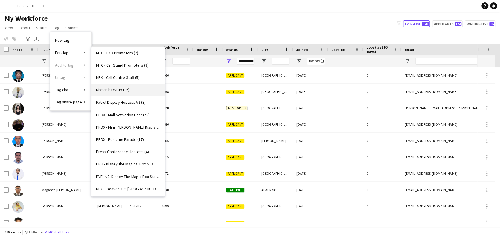
click at [127, 89] on span "Nissan back up (16)" at bounding box center [112, 89] width 33 height 5
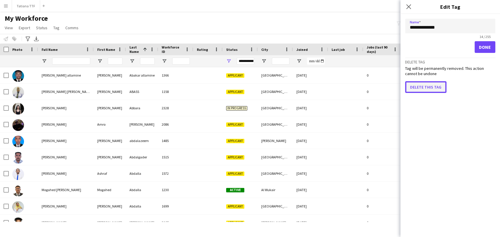
click at [424, 86] on button "Delete this tag" at bounding box center [425, 87] width 41 height 12
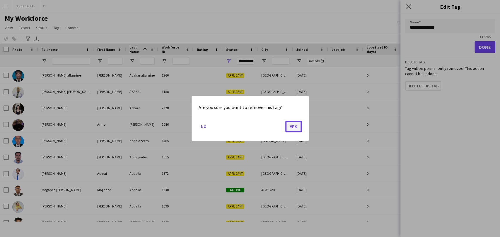
click at [293, 129] on button "Yes" at bounding box center [293, 127] width 16 height 12
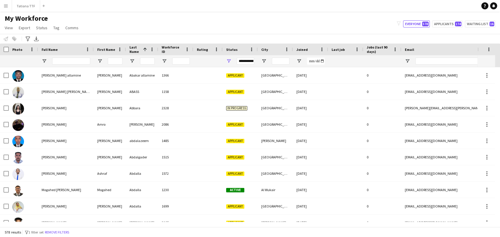
click at [57, 32] on app-page-menu "View Views Default view New view Update view Delete view Edit name Customise vi…" at bounding box center [42, 28] width 84 height 11
click at [52, 26] on link "Tag" at bounding box center [56, 28] width 11 height 8
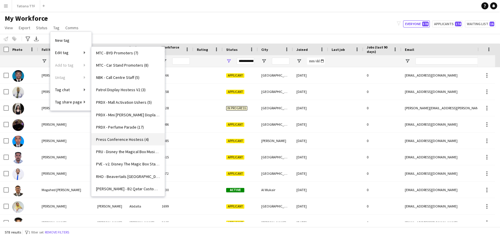
click at [127, 137] on span "Press Conference Hostess (4)" at bounding box center [122, 139] width 53 height 5
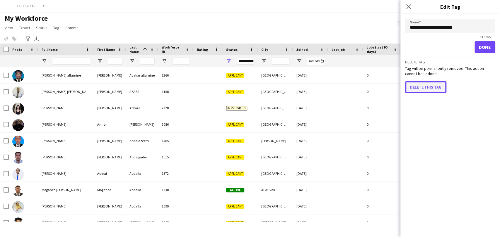
click at [417, 85] on button "Delete this tag" at bounding box center [425, 87] width 41 height 12
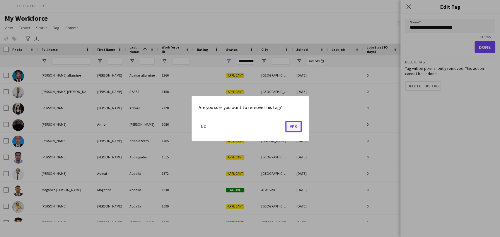
click at [293, 128] on button "Yes" at bounding box center [293, 127] width 16 height 12
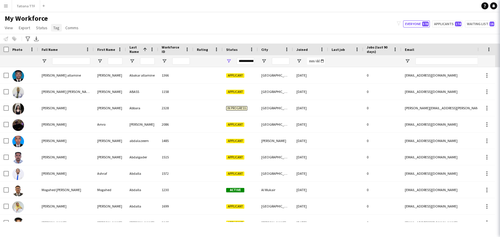
click at [60, 26] on link "Tag" at bounding box center [56, 28] width 11 height 8
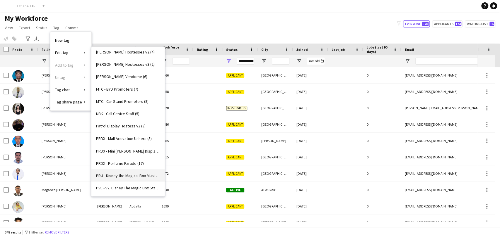
scroll to position [658, 0]
click at [116, 128] on span "Patrol Display Hostess V2 (3)" at bounding box center [120, 126] width 49 height 5
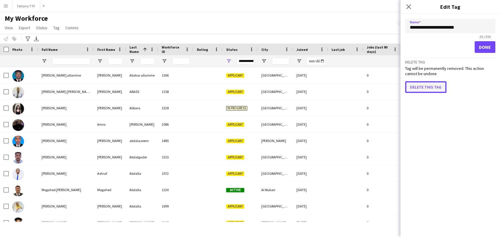
click at [425, 81] on button "Delete this tag" at bounding box center [425, 87] width 41 height 12
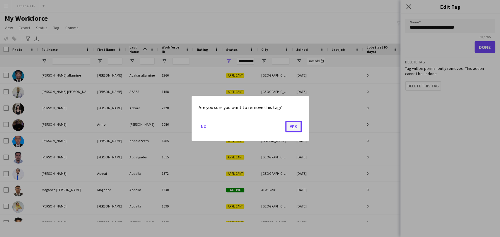
click at [289, 125] on button "Yes" at bounding box center [293, 127] width 16 height 12
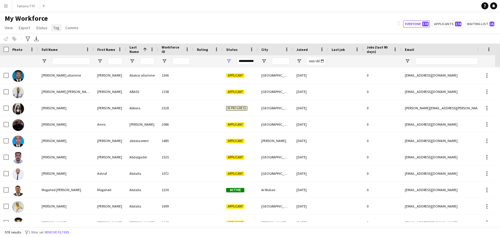
click at [52, 30] on link "Tag" at bounding box center [56, 28] width 11 height 8
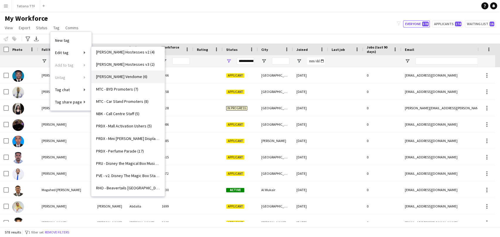
click at [111, 73] on link "[PERSON_NAME] Vendome (6)" at bounding box center [127, 77] width 73 height 12
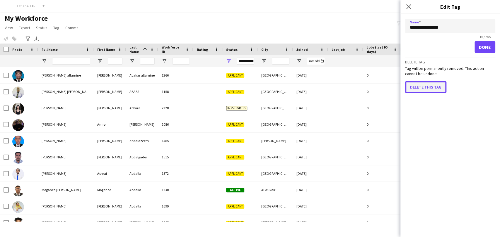
click at [421, 85] on button "Delete this tag" at bounding box center [425, 87] width 41 height 12
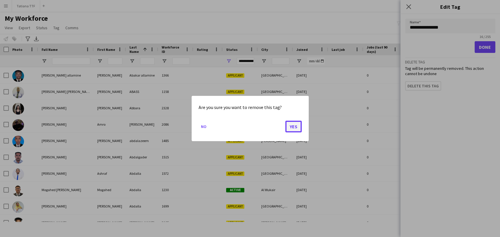
click at [294, 122] on button "Yes" at bounding box center [293, 127] width 16 height 12
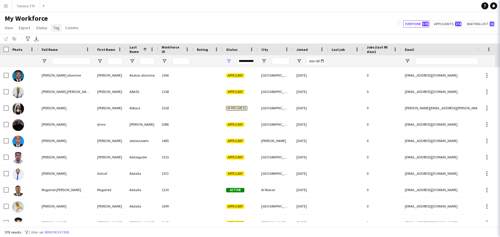
click at [56, 29] on span "Tag" at bounding box center [56, 27] width 6 height 5
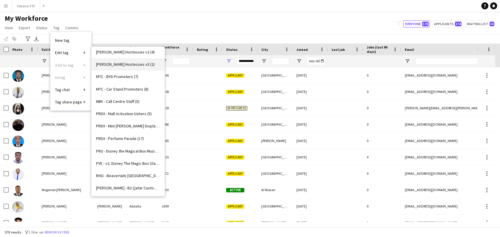
click at [118, 66] on span "[PERSON_NAME] Hostesses v3 (2)" at bounding box center [125, 64] width 59 height 5
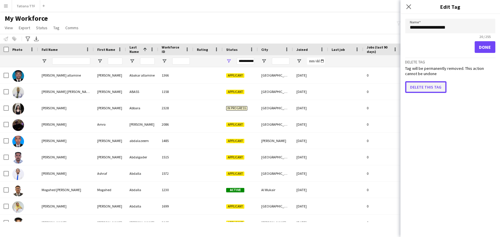
click at [432, 86] on button "Delete this tag" at bounding box center [425, 87] width 41 height 12
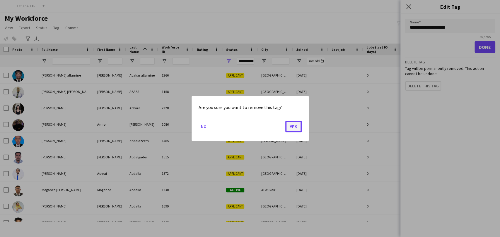
click at [294, 126] on button "Yes" at bounding box center [293, 127] width 16 height 12
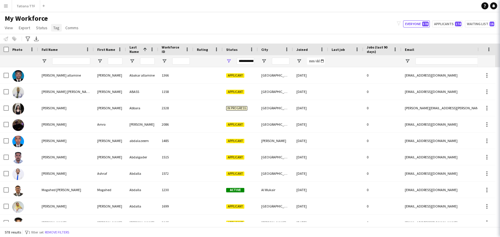
click at [57, 28] on span "Tag" at bounding box center [56, 27] width 6 height 5
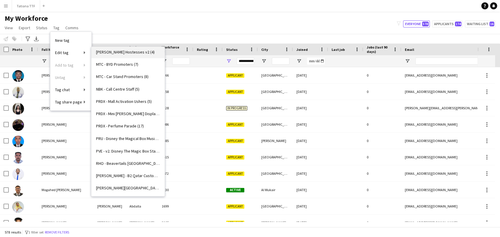
click at [114, 54] on span "[PERSON_NAME] Hostesses v2 (4)" at bounding box center [125, 51] width 59 height 5
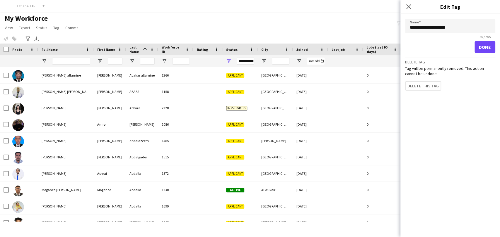
click at [414, 91] on form "**********" at bounding box center [450, 54] width 100 height 81
click at [414, 90] on form "**********" at bounding box center [450, 54] width 100 height 81
click at [411, 86] on button "Delete this tag" at bounding box center [425, 87] width 41 height 12
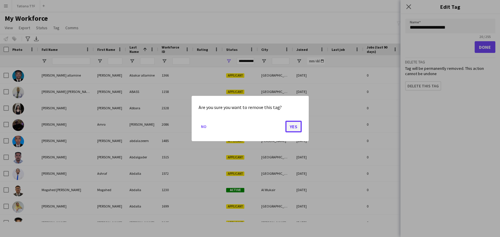
click at [293, 125] on button "Yes" at bounding box center [293, 127] width 16 height 12
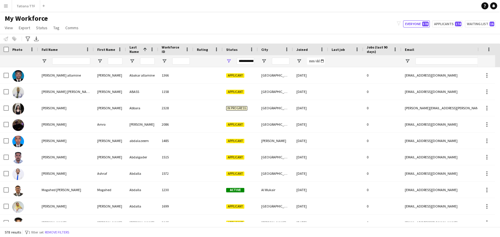
click at [49, 29] on app-page-menu "View Views Default view New view Update view Delete view Edit name Customise vi…" at bounding box center [42, 28] width 84 height 11
click at [59, 29] on link "Tag" at bounding box center [56, 28] width 11 height 8
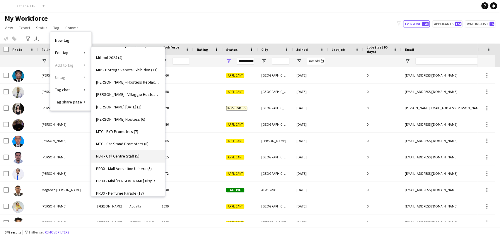
scroll to position [572, 0]
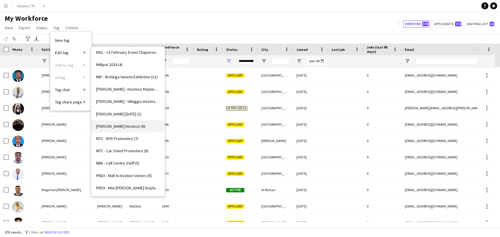
click at [129, 120] on link "[PERSON_NAME] Hostess (6)" at bounding box center [127, 126] width 73 height 12
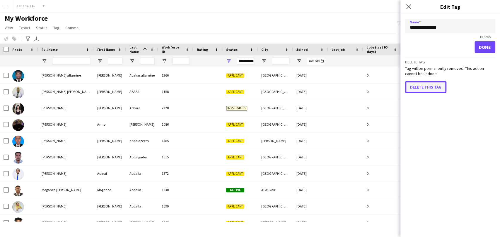
click at [427, 86] on button "Delete this tag" at bounding box center [425, 87] width 41 height 12
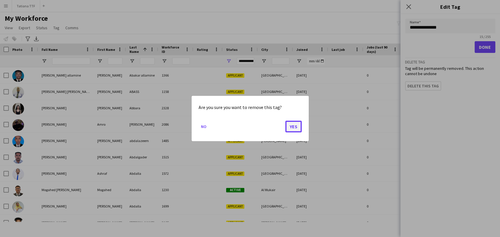
click at [295, 127] on button "Yes" at bounding box center [293, 127] width 16 height 12
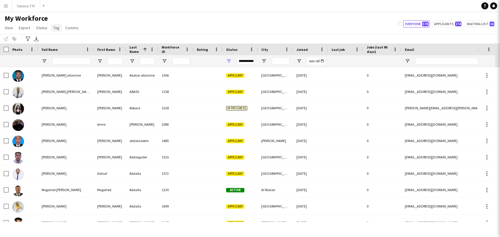
click at [57, 31] on link "Tag" at bounding box center [56, 28] width 11 height 8
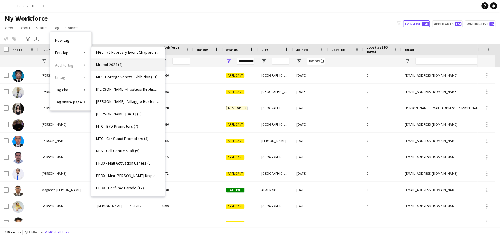
click at [114, 65] on span "Millipol 2024 (4)" at bounding box center [109, 64] width 26 height 5
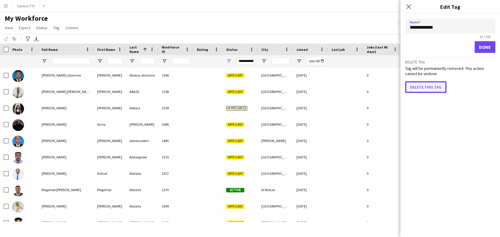
click at [415, 88] on button "Delete this tag" at bounding box center [425, 87] width 41 height 12
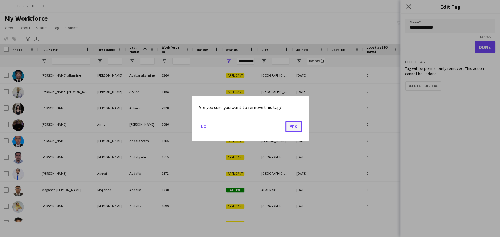
click at [296, 129] on button "Yes" at bounding box center [293, 127] width 16 height 12
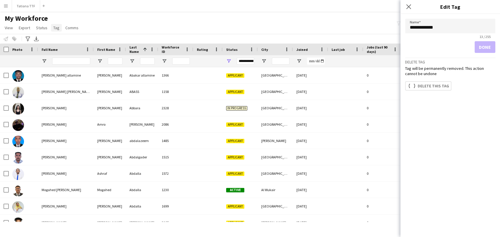
click at [57, 31] on link "Tag" at bounding box center [56, 28] width 11 height 8
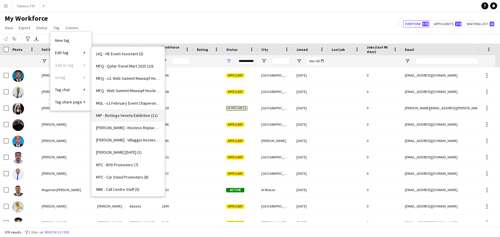
scroll to position [521, 0]
click at [145, 132] on link "[PERSON_NAME] - Hostess Replacement (1)" at bounding box center [127, 128] width 73 height 12
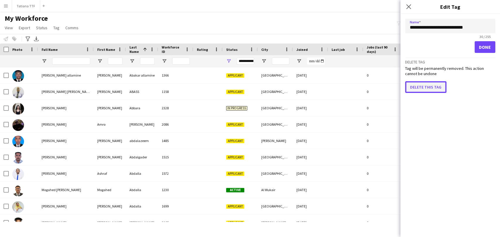
click at [428, 85] on button "Delete this tag" at bounding box center [425, 87] width 41 height 12
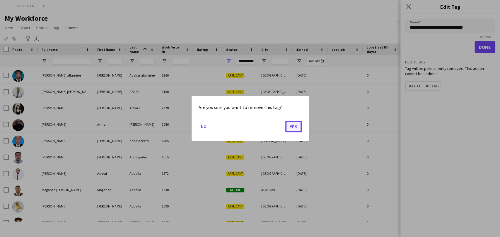
click at [290, 126] on button "Yes" at bounding box center [293, 127] width 16 height 12
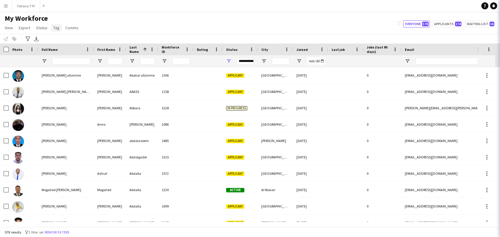
click at [55, 28] on span "Tag" at bounding box center [56, 27] width 6 height 5
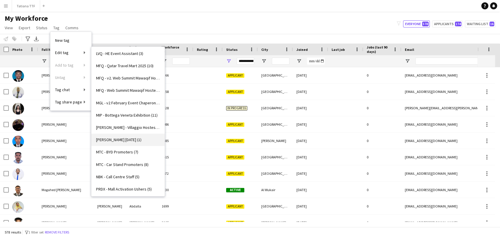
click at [133, 140] on span "[PERSON_NAME] [DATE] (1)" at bounding box center [118, 139] width 45 height 5
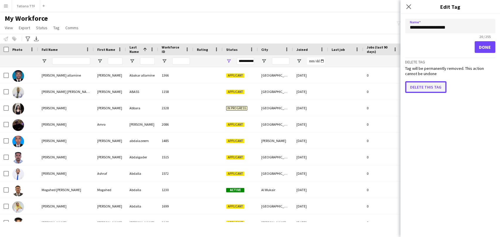
click at [419, 83] on button "Delete this tag" at bounding box center [425, 87] width 41 height 12
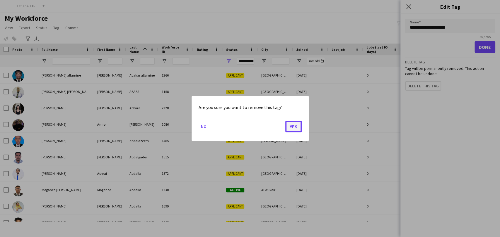
click at [300, 122] on button "Yes" at bounding box center [293, 127] width 16 height 12
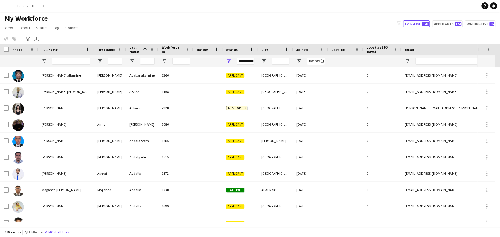
click at [60, 33] on app-page-menu "View Views Default view New view Update view Delete view Edit name Customise vi…" at bounding box center [42, 28] width 84 height 11
click at [57, 29] on span "Tag" at bounding box center [56, 27] width 6 height 5
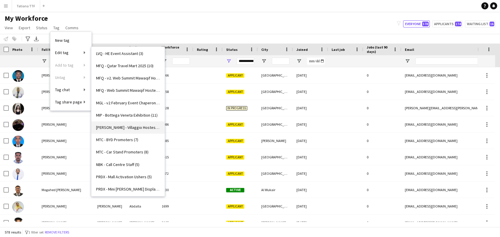
click at [138, 122] on link "[PERSON_NAME] - Villaggio Hostess May (10)" at bounding box center [127, 128] width 73 height 12
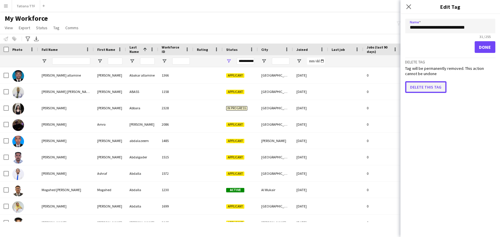
click at [433, 83] on button "Delete this tag" at bounding box center [425, 87] width 41 height 12
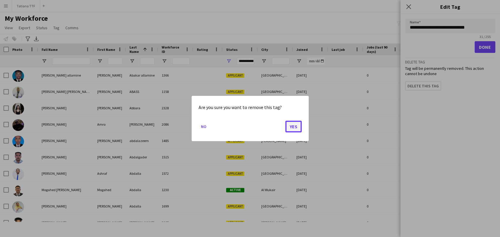
click at [290, 124] on button "Yes" at bounding box center [293, 127] width 16 height 12
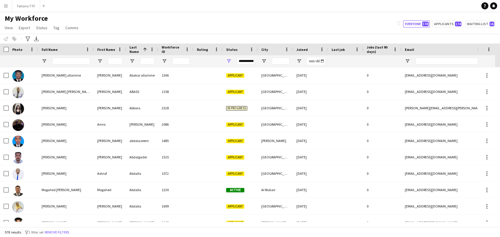
click at [61, 28] on app-page-menu "View Views Default view New view Update view Delete view Edit name Customise vi…" at bounding box center [42, 28] width 84 height 11
click at [59, 28] on link "Tag" at bounding box center [56, 28] width 11 height 8
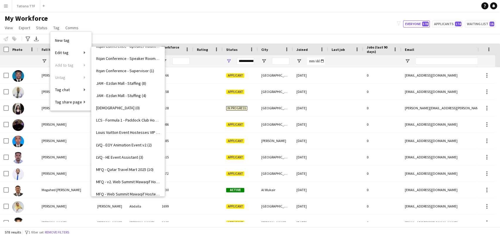
scroll to position [415, 0]
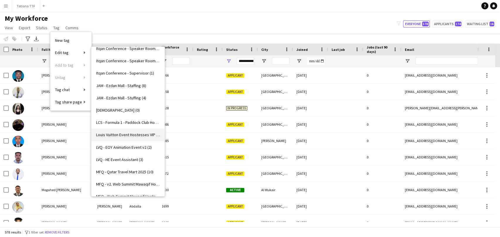
click at [131, 129] on link "Louis Vuitton Event Hostesses VIP (4)" at bounding box center [127, 135] width 73 height 12
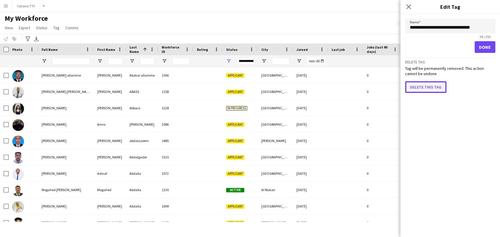
click at [423, 82] on button "Delete this tag" at bounding box center [425, 87] width 41 height 12
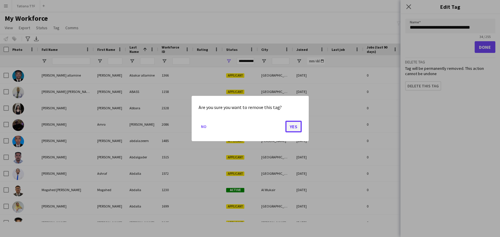
click at [295, 124] on button "Yes" at bounding box center [293, 127] width 16 height 12
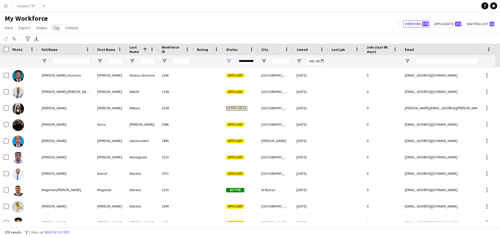
click at [55, 29] on span "Tag" at bounding box center [56, 27] width 6 height 5
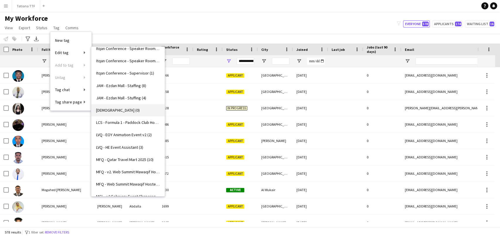
click at [131, 107] on link "[DEMOGRAPHIC_DATA] (0)" at bounding box center [127, 110] width 73 height 12
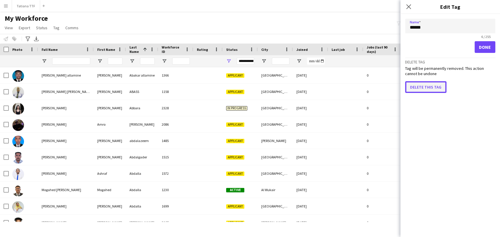
click at [424, 86] on button "Delete this tag" at bounding box center [425, 87] width 41 height 12
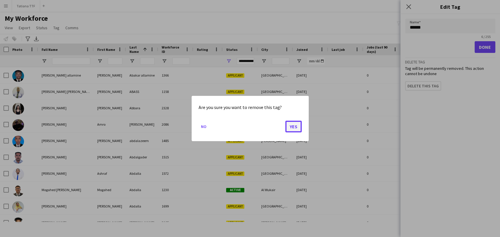
click at [296, 122] on button "Yes" at bounding box center [293, 127] width 16 height 12
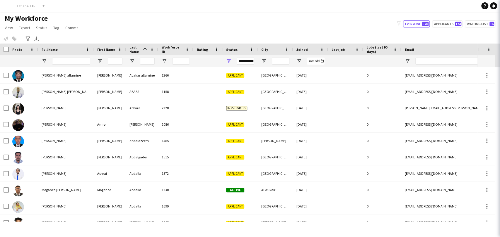
click at [54, 33] on app-page-menu "View Views Default view New view Update view Delete view Edit name Customise vi…" at bounding box center [42, 28] width 84 height 11
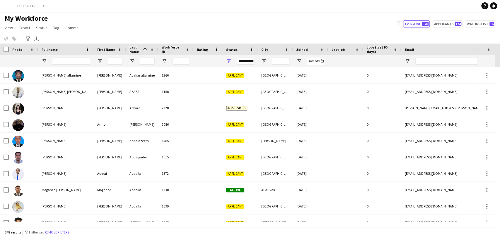
click at [54, 33] on app-page-menu "View Views Default view New view Update view Delete view Edit name Customise vi…" at bounding box center [42, 28] width 84 height 11
click at [53, 28] on span "Tag" at bounding box center [56, 27] width 6 height 5
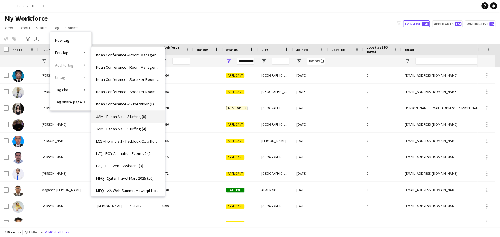
scroll to position [383, 0]
click at [134, 101] on link "Itqan Conference - Supervisor (1)" at bounding box center [127, 104] width 73 height 12
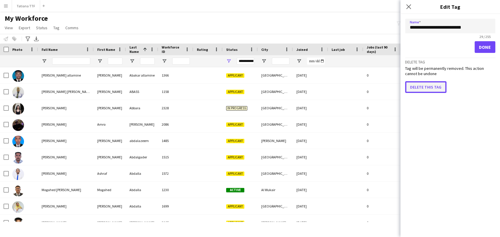
click at [430, 81] on button "Delete this tag" at bounding box center [425, 87] width 41 height 12
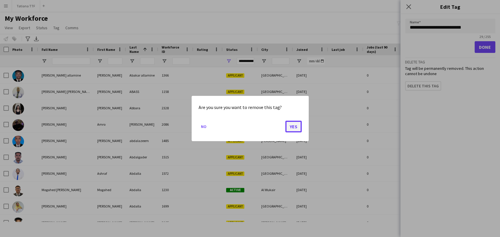
click at [300, 126] on button "Yes" at bounding box center [293, 127] width 16 height 12
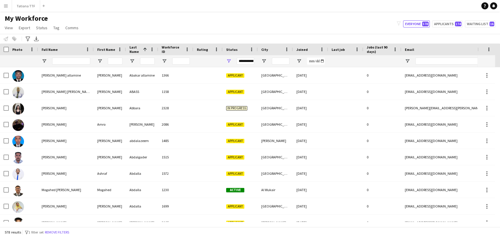
click at [54, 33] on app-page-menu "View Views Default view New view Update view Delete view Edit name Customise vi…" at bounding box center [42, 28] width 84 height 11
click at [53, 27] on span "Tag" at bounding box center [56, 27] width 6 height 5
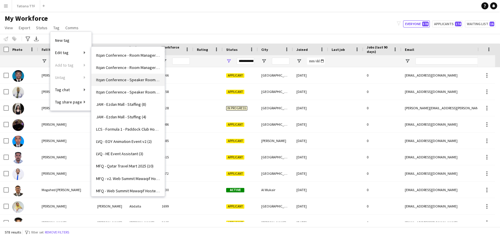
click at [123, 78] on span "Itqan Conference - Speaker Room Assistance (2)" at bounding box center [128, 79] width 64 height 5
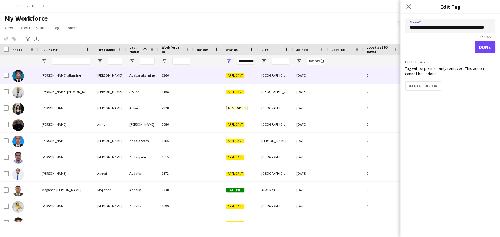
scroll to position [0, 5]
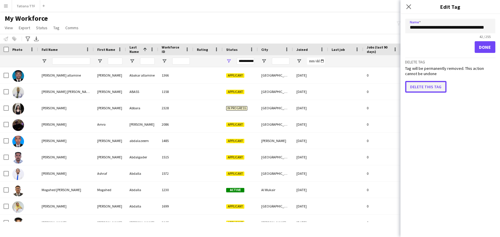
click at [424, 83] on button "Delete this tag" at bounding box center [425, 87] width 41 height 12
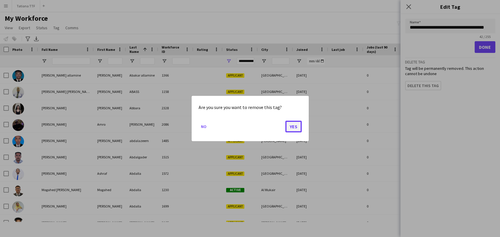
click at [298, 124] on button "Yes" at bounding box center [293, 127] width 16 height 12
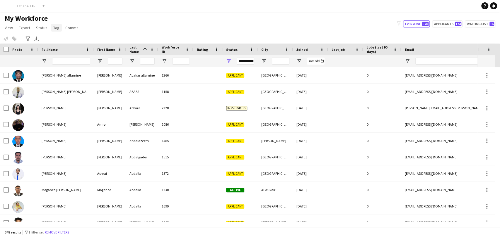
click at [58, 24] on link "Tag" at bounding box center [56, 28] width 11 height 8
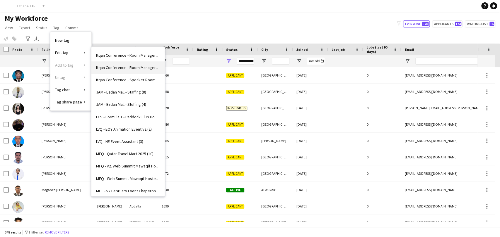
click at [137, 65] on span "Itqan Conference - Room Managers - PRECONF (1 day) (4)" at bounding box center [128, 67] width 64 height 5
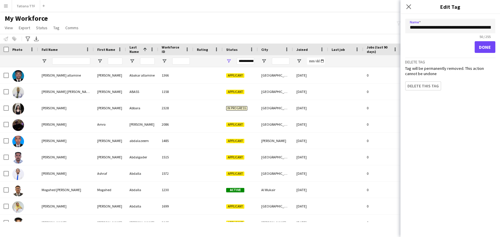
scroll to position [0, 23]
click at [430, 82] on button "Delete this tag" at bounding box center [425, 87] width 41 height 12
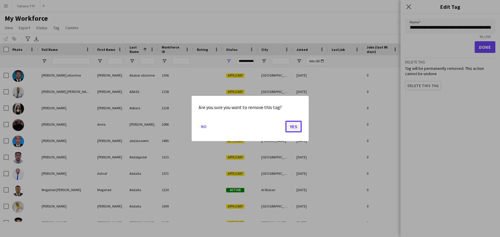
click at [298, 127] on button "Yes" at bounding box center [293, 127] width 16 height 12
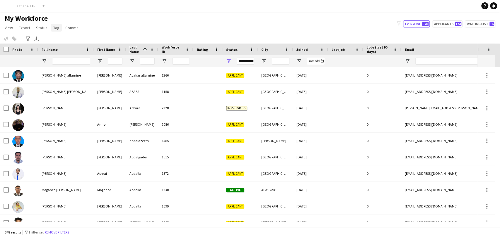
click at [52, 30] on link "Tag" at bounding box center [56, 28] width 11 height 8
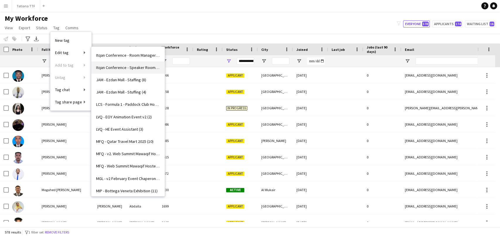
click at [119, 66] on span "Itqan Conference - Speaker Room Runners (3)" at bounding box center [128, 67] width 64 height 5
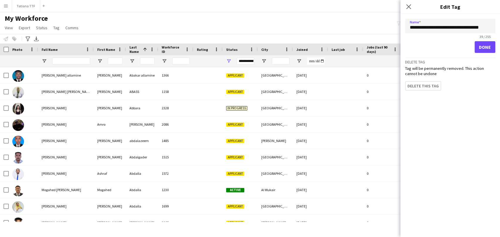
scroll to position [0, 1]
click at [437, 85] on button "Delete this tag" at bounding box center [425, 87] width 41 height 12
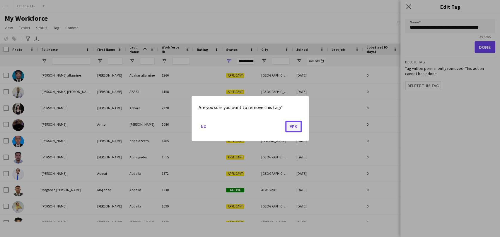
click at [291, 131] on button "Yes" at bounding box center [293, 127] width 16 height 12
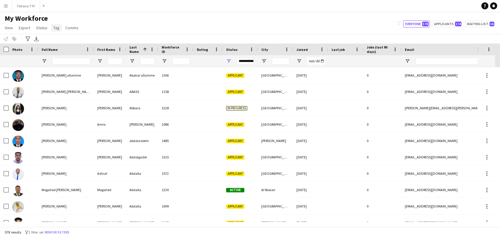
click at [57, 26] on span "Tag" at bounding box center [56, 27] width 6 height 5
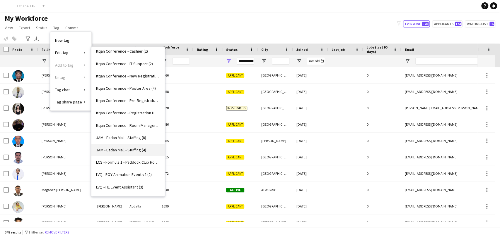
scroll to position [298, 0]
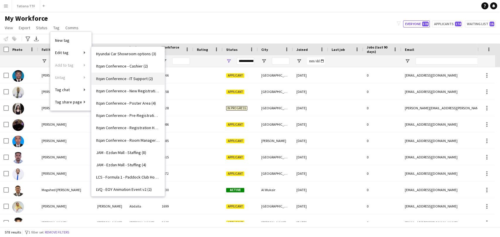
click at [124, 78] on span "Itqan Conference - IT Support (2)" at bounding box center [124, 78] width 57 height 5
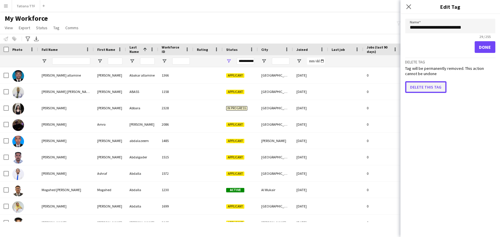
click at [429, 88] on button "Delete this tag" at bounding box center [425, 87] width 41 height 12
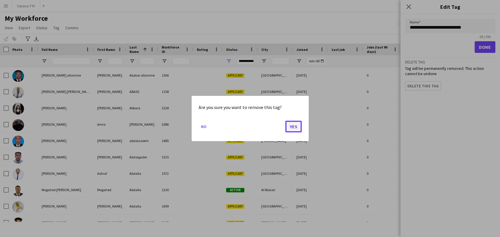
click at [295, 122] on button "Yes" at bounding box center [293, 127] width 16 height 12
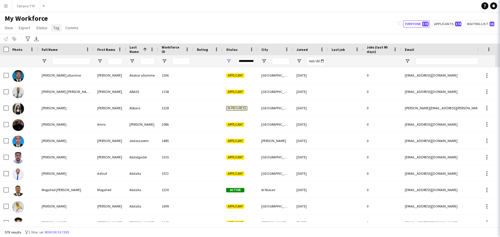
click at [58, 26] on span "Tag" at bounding box center [56, 27] width 6 height 5
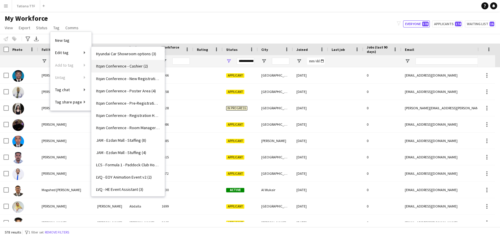
click at [128, 67] on span "Itqan Conference - Cashier (2)" at bounding box center [122, 66] width 52 height 5
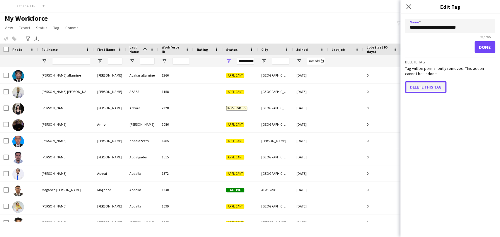
click at [412, 89] on button "Delete this tag" at bounding box center [425, 87] width 41 height 12
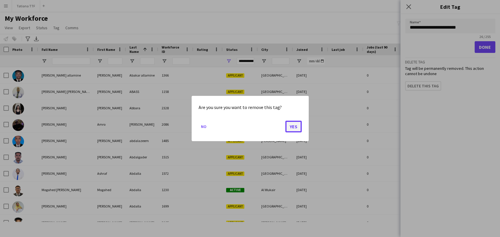
click at [291, 127] on button "Yes" at bounding box center [293, 127] width 16 height 12
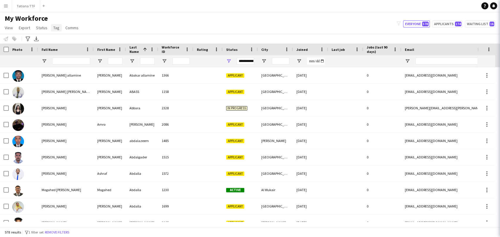
click at [57, 30] on span "Tag" at bounding box center [56, 27] width 6 height 5
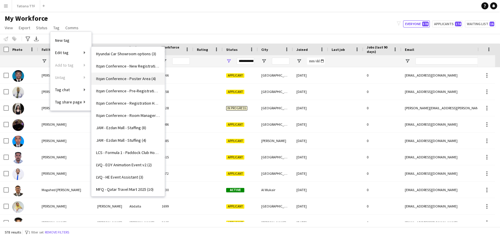
click at [120, 83] on link "Itqan Conference - Poster Area (4)" at bounding box center [127, 79] width 73 height 12
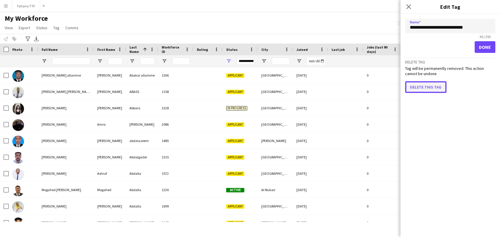
click at [415, 85] on button "Delete this tag" at bounding box center [425, 87] width 41 height 12
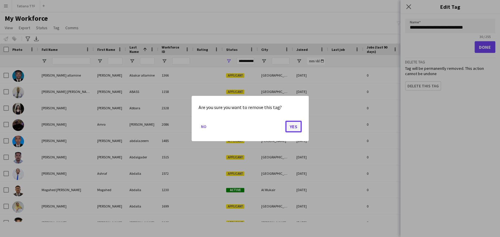
click at [294, 129] on button "Yes" at bounding box center [293, 127] width 16 height 12
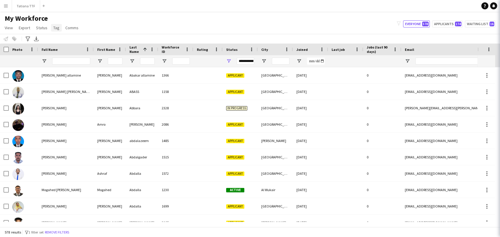
click at [53, 29] on span "Tag" at bounding box center [56, 27] width 6 height 5
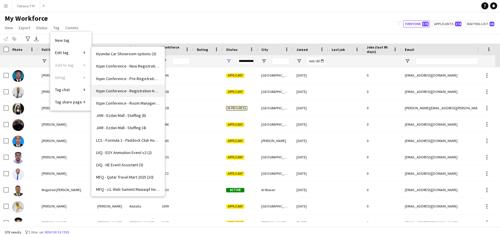
click at [130, 90] on span "Itqan Conference - Registration Hostesses (3)" at bounding box center [128, 90] width 64 height 5
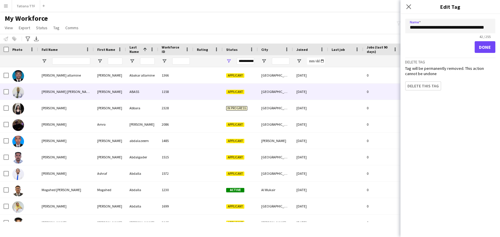
scroll to position [0, 1]
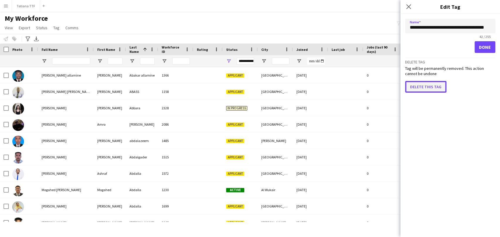
click at [422, 88] on button "Delete this tag" at bounding box center [425, 87] width 41 height 12
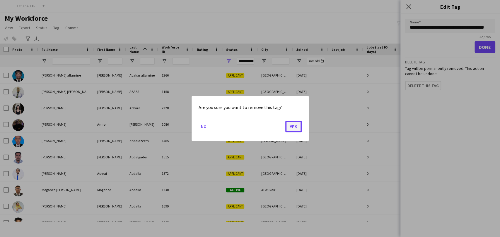
click at [293, 122] on button "Yes" at bounding box center [293, 127] width 16 height 12
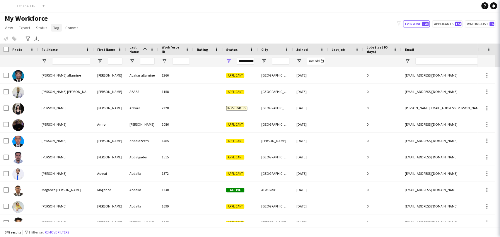
click at [56, 28] on span "Tag" at bounding box center [56, 27] width 6 height 5
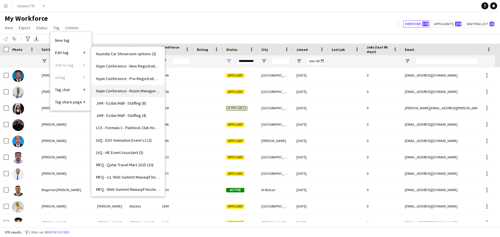
click at [136, 85] on link "Itqan Conference - Room Managers (4 days) (2)" at bounding box center [127, 91] width 73 height 12
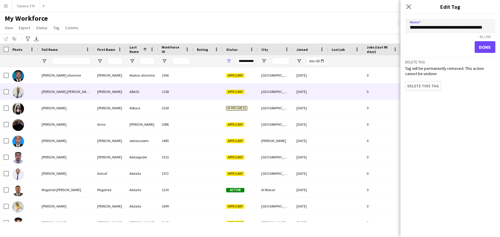
scroll to position [0, 3]
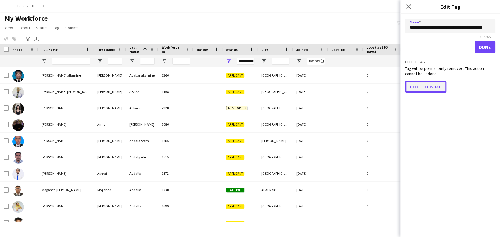
click at [431, 81] on button "Delete this tag" at bounding box center [425, 87] width 41 height 12
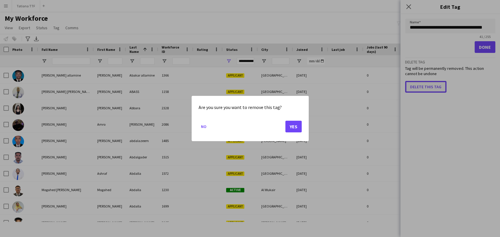
scroll to position [0, 0]
click at [297, 124] on button "Yes" at bounding box center [293, 127] width 16 height 12
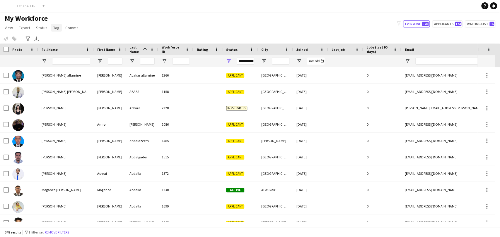
click at [58, 25] on span "Tag" at bounding box center [56, 27] width 6 height 5
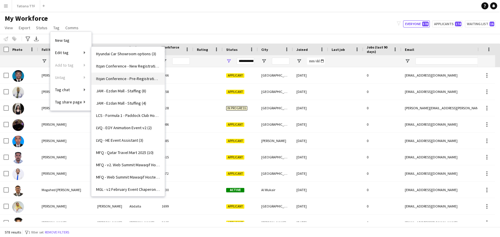
click at [117, 76] on span "Itqan Conference - Pre-Registration (3)" at bounding box center [128, 78] width 64 height 5
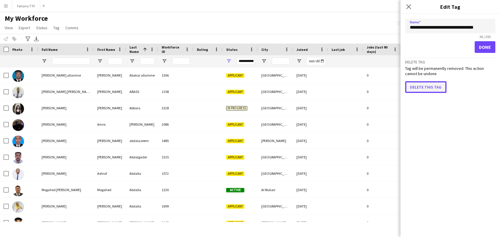
click at [429, 83] on button "Delete this tag" at bounding box center [425, 87] width 41 height 12
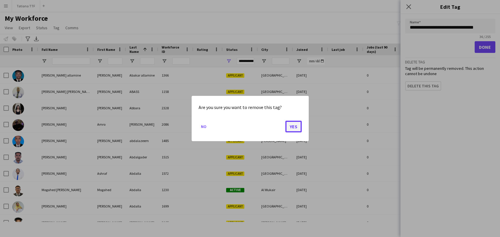
click at [297, 122] on button "Yes" at bounding box center [293, 127] width 16 height 12
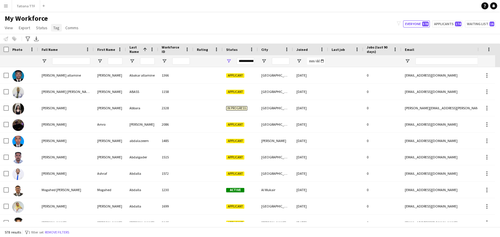
click at [53, 26] on span "Tag" at bounding box center [56, 27] width 6 height 5
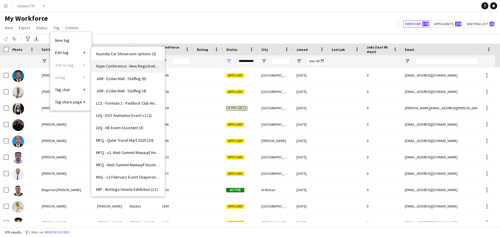
click at [113, 62] on link "Itqan Conference - New Registration (1)" at bounding box center [127, 66] width 73 height 12
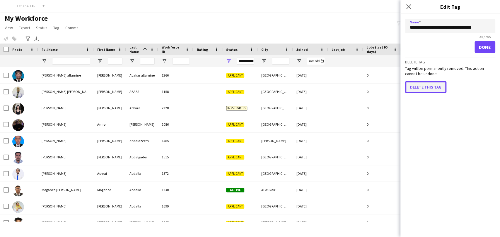
click at [417, 82] on button "Delete this tag" at bounding box center [425, 87] width 41 height 12
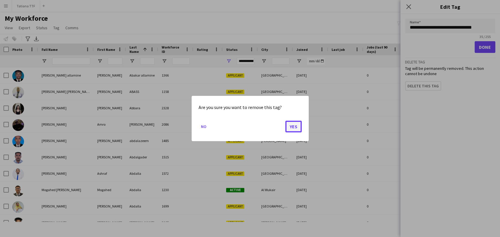
click at [292, 124] on button "Yes" at bounding box center [293, 127] width 16 height 12
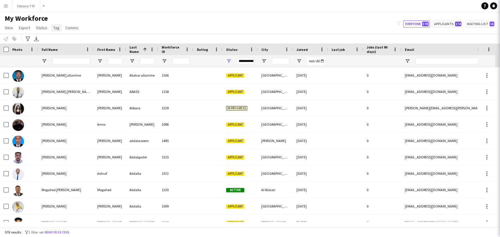
click at [53, 28] on span "Tag" at bounding box center [56, 27] width 6 height 5
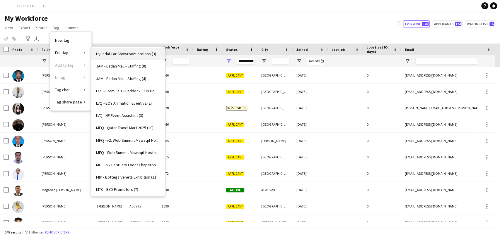
click at [117, 58] on link "Hyundai Car Showroom options (3)" at bounding box center [127, 54] width 73 height 12
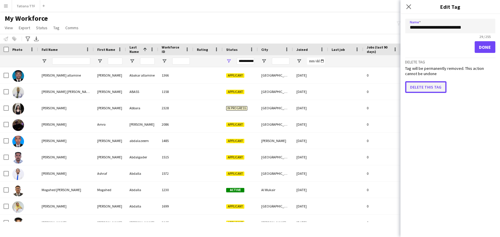
click at [433, 83] on button "Delete this tag" at bounding box center [425, 87] width 41 height 12
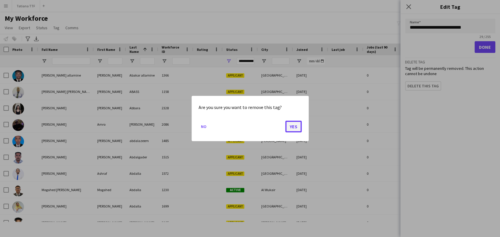
click at [289, 130] on button "Yes" at bounding box center [293, 127] width 16 height 12
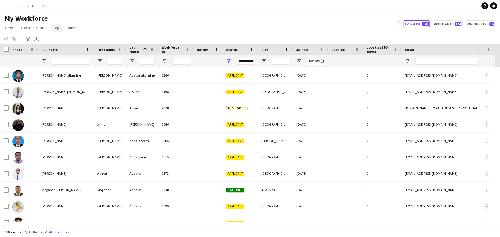
click at [55, 31] on link "Tag" at bounding box center [56, 28] width 11 height 8
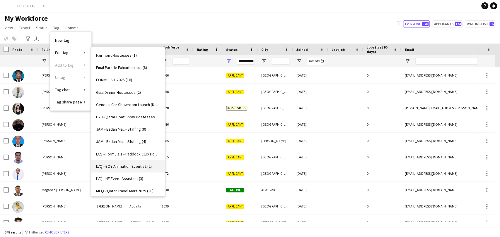
scroll to position [220, 0]
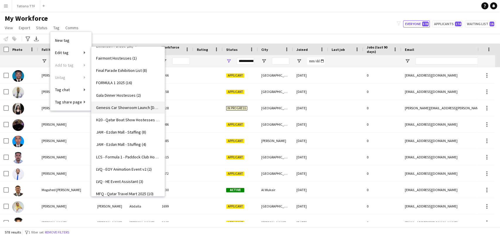
click at [129, 110] on span "Genesis Car Showroom Launch [DATE] (7)" at bounding box center [128, 107] width 64 height 5
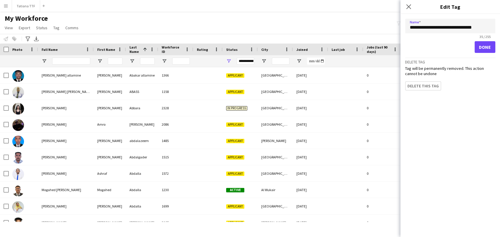
click at [422, 95] on form "**********" at bounding box center [450, 54] width 100 height 81
click at [416, 83] on button "Delete this tag" at bounding box center [425, 87] width 41 height 12
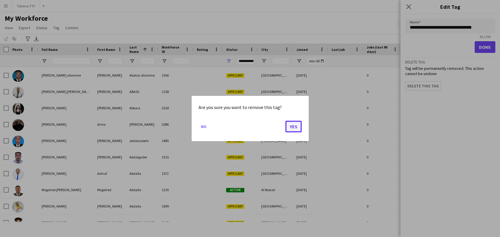
click at [286, 130] on button "Yes" at bounding box center [293, 127] width 16 height 12
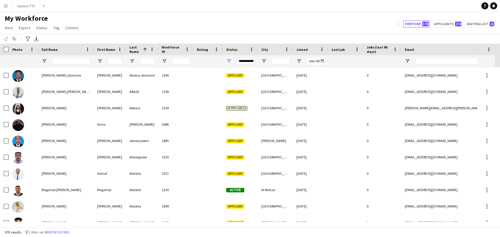
click at [60, 22] on h1 "My Workforce" at bounding box center [42, 18] width 84 height 9
click at [60, 26] on link "Tag" at bounding box center [56, 28] width 11 height 8
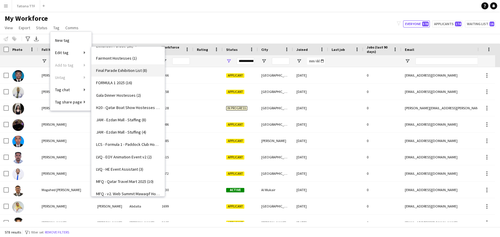
click at [130, 68] on span "Final Parade Exhibition List (8)" at bounding box center [121, 70] width 51 height 5
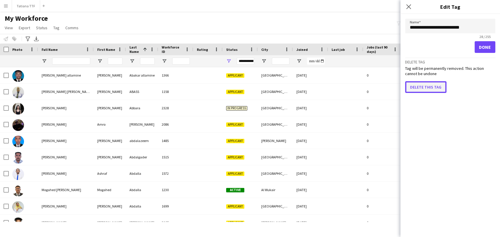
click at [417, 84] on button "Delete this tag" at bounding box center [425, 87] width 41 height 12
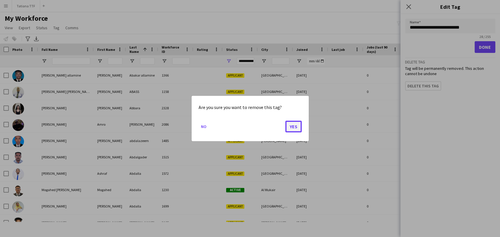
click at [288, 123] on button "Yes" at bounding box center [293, 127] width 16 height 12
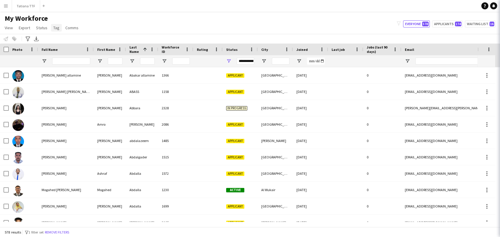
click at [56, 30] on link "Tag" at bounding box center [56, 28] width 11 height 8
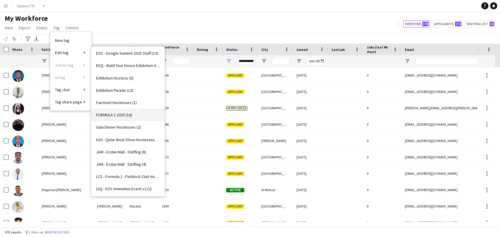
scroll to position [155, 0]
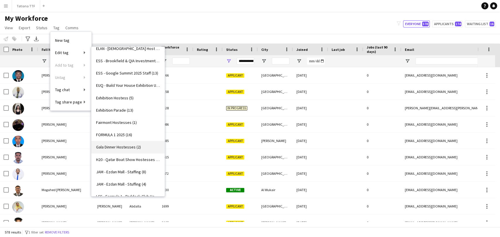
click at [118, 143] on link "Gala Dinner Hostesses (2)" at bounding box center [127, 147] width 73 height 12
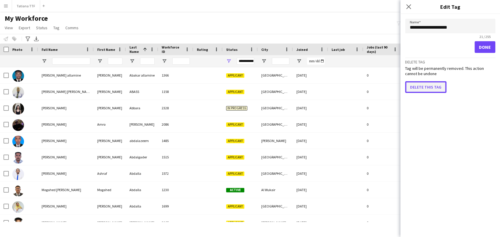
click at [417, 85] on button "Delete this tag" at bounding box center [425, 87] width 41 height 12
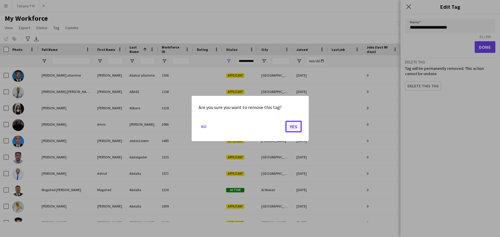
click at [294, 128] on button "Yes" at bounding box center [293, 127] width 16 height 12
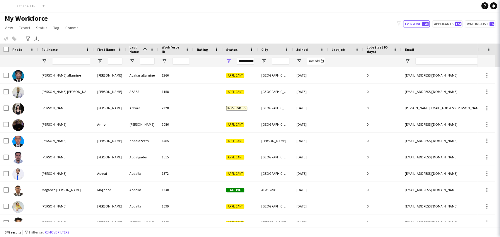
click at [53, 31] on link "Tag" at bounding box center [56, 28] width 11 height 8
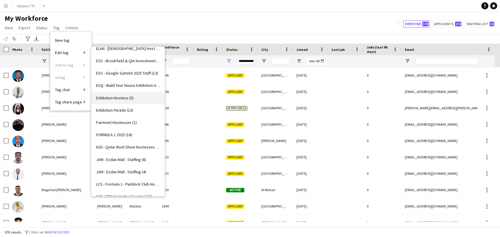
click at [133, 96] on span "Exhibition Hostess (5)" at bounding box center [114, 97] width 37 height 5
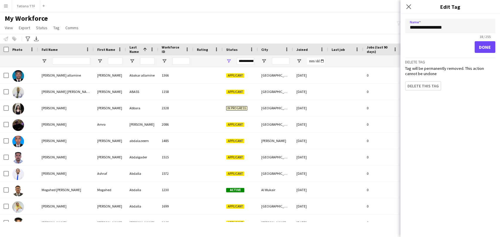
click at [424, 80] on div "Delete tag Tag will be permanently removed. This action cannot be undone Delete…" at bounding box center [450, 74] width 90 height 33
click at [423, 83] on button "Delete this tag" at bounding box center [425, 87] width 41 height 12
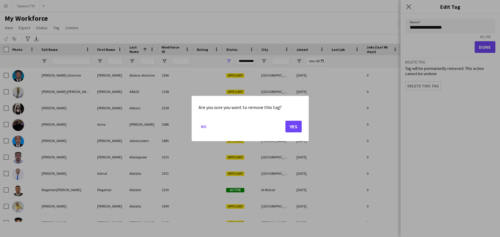
click at [292, 132] on mat-dialog-actions "No Yes" at bounding box center [250, 129] width 103 height 25
click at [287, 126] on button "Yes" at bounding box center [293, 127] width 16 height 12
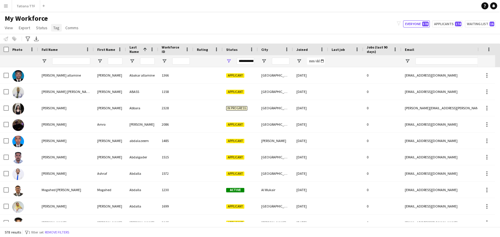
click at [58, 29] on span "Tag" at bounding box center [56, 27] width 6 height 5
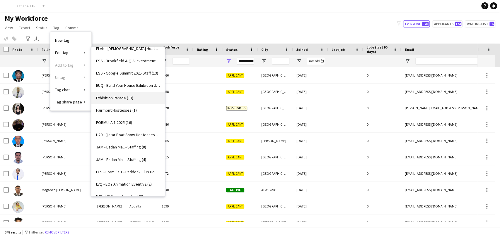
click at [118, 95] on span "Exhibition Parade (13)" at bounding box center [114, 97] width 37 height 5
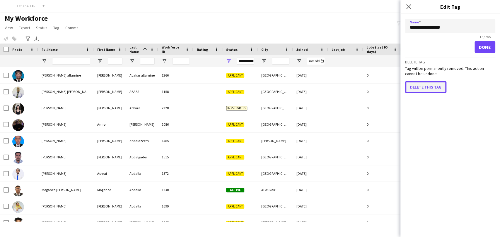
click at [433, 88] on button "Delete this tag" at bounding box center [425, 87] width 41 height 12
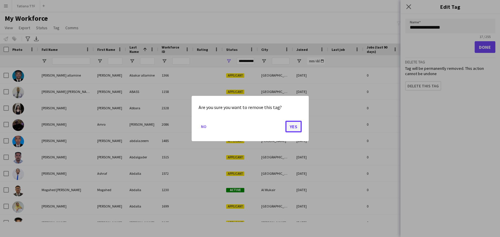
click at [294, 125] on button "Yes" at bounding box center [293, 127] width 16 height 12
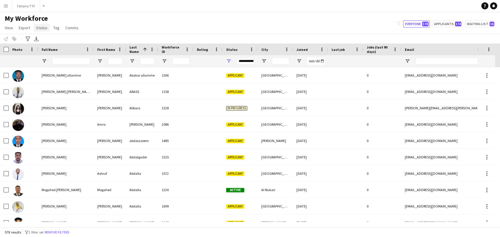
click at [48, 27] on link "Status" at bounding box center [42, 28] width 16 height 8
click at [53, 28] on span "Tag" at bounding box center [56, 27] width 6 height 5
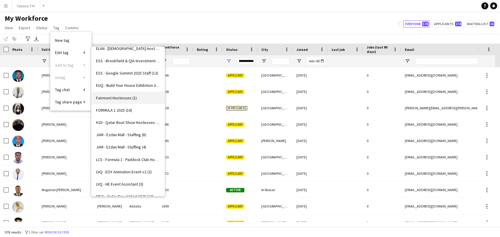
click at [131, 94] on link "Fairmont Hostesses (1)" at bounding box center [127, 98] width 73 height 12
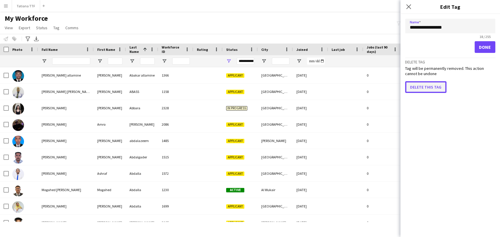
click at [428, 83] on button "Delete this tag" at bounding box center [425, 87] width 41 height 12
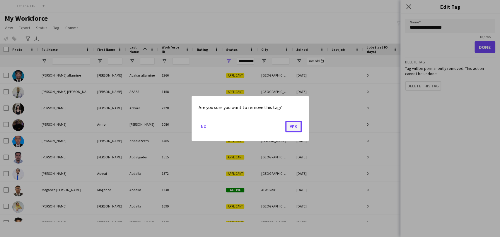
click at [289, 129] on button "Yes" at bounding box center [293, 127] width 16 height 12
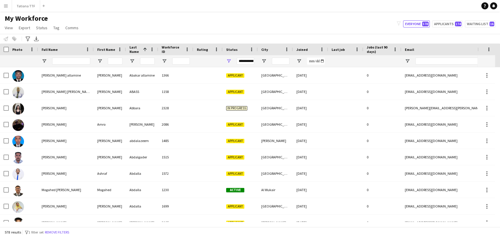
click at [55, 33] on app-page-menu "View Views Default view New view Update view Delete view Edit name Customise vi…" at bounding box center [42, 28] width 84 height 11
click at [54, 32] on app-page-menu "View Views Default view New view Update view Delete view Edit name Customise vi…" at bounding box center [42, 28] width 84 height 11
click at [53, 25] on span "Tag" at bounding box center [56, 27] width 6 height 5
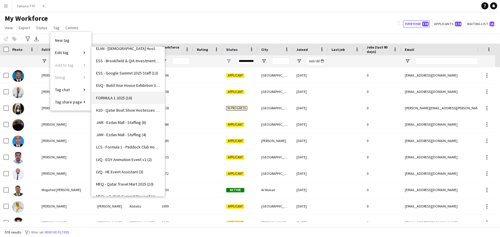
click at [124, 97] on span "FORMULA 1 2025 (16)" at bounding box center [114, 97] width 36 height 5
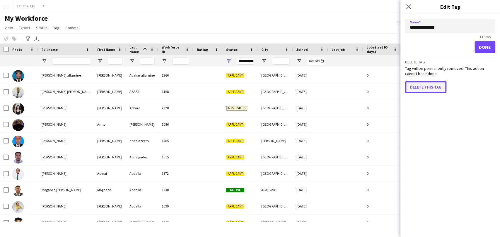
click at [429, 90] on button "Delete this tag" at bounding box center [425, 87] width 41 height 12
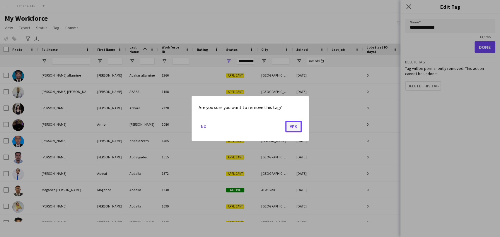
click at [289, 128] on button "Yes" at bounding box center [293, 127] width 16 height 12
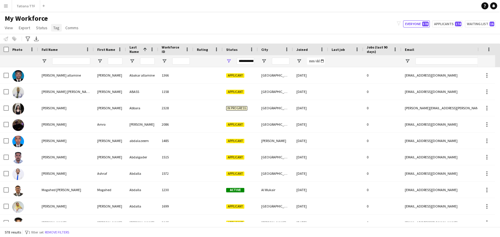
click at [58, 28] on span "Tag" at bounding box center [56, 27] width 6 height 5
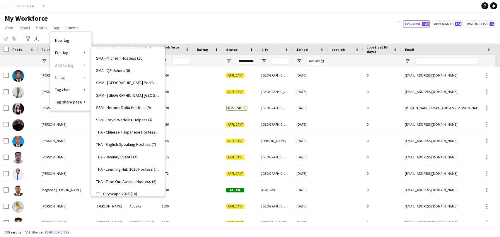
scroll to position [782, 0]
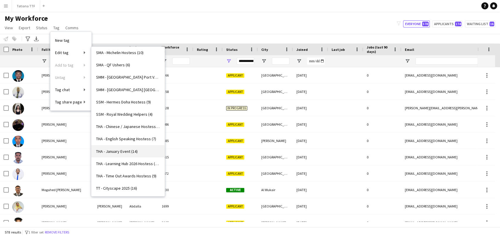
click at [117, 149] on span "THA - January Event (14)" at bounding box center [117, 151] width 42 height 5
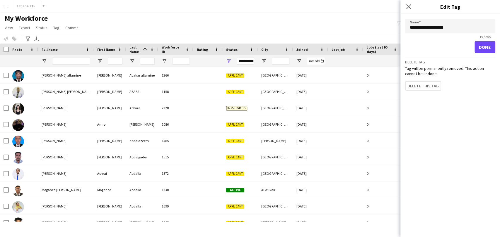
click at [429, 79] on div "Delete tag Tag will be permanently removed. This action cannot be undone Delete…" at bounding box center [450, 74] width 90 height 33
click at [429, 85] on button "Delete this tag" at bounding box center [425, 87] width 41 height 12
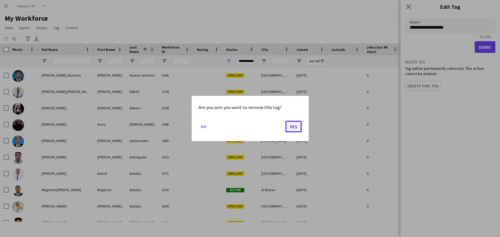
click at [293, 123] on button "Yes" at bounding box center [293, 127] width 16 height 12
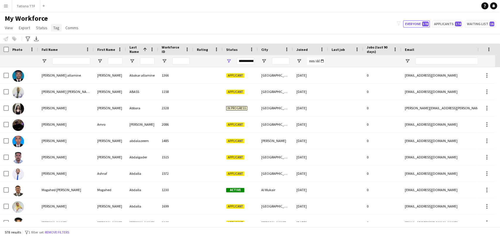
click at [53, 28] on span "Tag" at bounding box center [56, 27] width 6 height 5
click at [72, 31] on link "Comms" at bounding box center [72, 28] width 18 height 8
click at [40, 28] on span "Status" at bounding box center [41, 27] width 11 height 5
click at [51, 29] on link "Tag" at bounding box center [56, 28] width 11 height 8
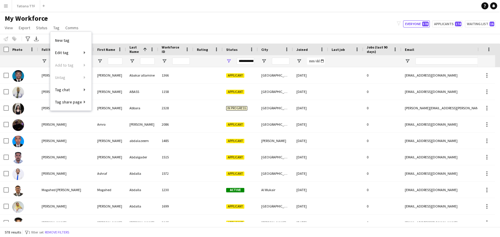
click at [146, 21] on div "My Workforce View Views Default view New view Update view Delete view Edit name…" at bounding box center [250, 24] width 500 height 20
click at [230, 63] on span "Open Filter Menu" at bounding box center [228, 61] width 5 height 5
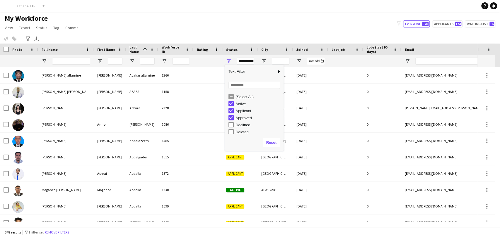
click at [244, 95] on div "(Select All)" at bounding box center [258, 97] width 46 height 4
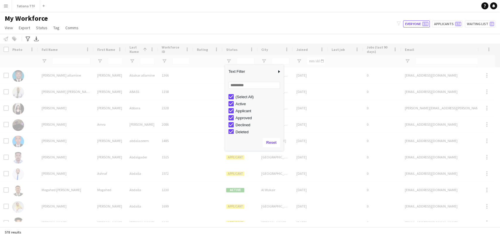
click at [235, 94] on div "(Select All)" at bounding box center [255, 96] width 55 height 7
click at [236, 97] on div "(Select All)" at bounding box center [258, 97] width 46 height 4
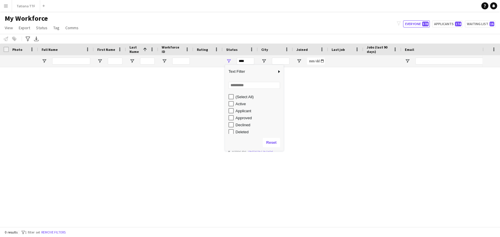
click at [235, 125] on div "Declined" at bounding box center [255, 125] width 55 height 7
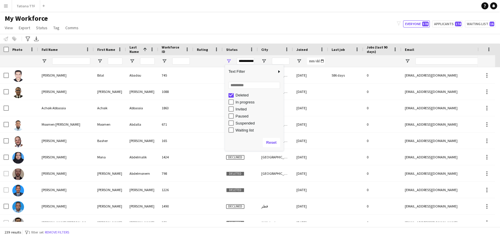
scroll to position [37, 0]
click at [241, 125] on div "Suspended" at bounding box center [258, 124] width 46 height 4
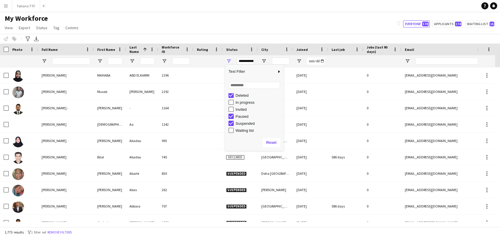
click at [236, 118] on div "Paused" at bounding box center [258, 117] width 46 height 4
click at [269, 143] on button "Reset" at bounding box center [271, 142] width 17 height 9
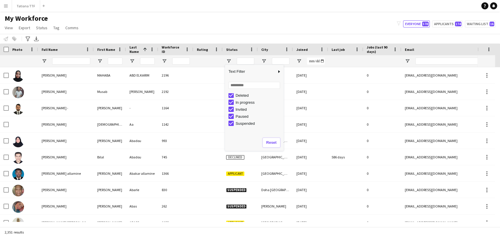
scroll to position [0, 0]
click at [242, 98] on div "(Select All)" at bounding box center [258, 97] width 46 height 4
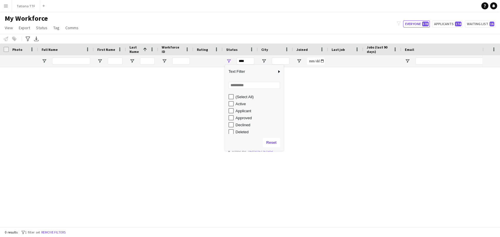
click at [242, 122] on div "Declined" at bounding box center [255, 125] width 55 height 7
click at [242, 125] on div "Declined" at bounding box center [258, 125] width 46 height 4
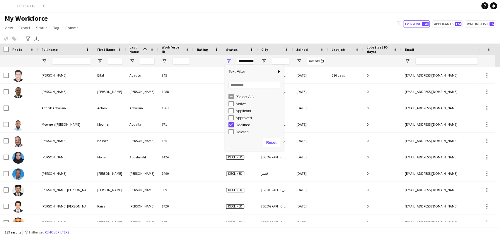
click at [242, 130] on div "Deleted" at bounding box center [258, 132] width 46 height 4
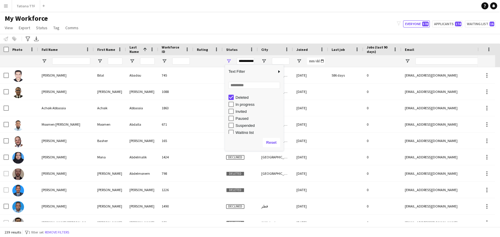
scroll to position [37, 0]
click at [241, 123] on div "Suspended" at bounding box center [258, 123] width 46 height 4
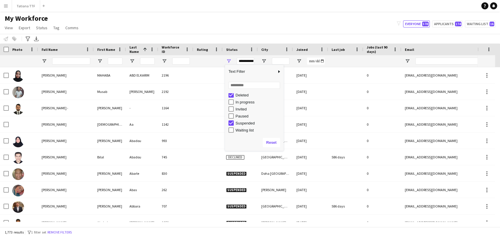
click at [9, 47] on div "Photo" at bounding box center [23, 50] width 29 height 12
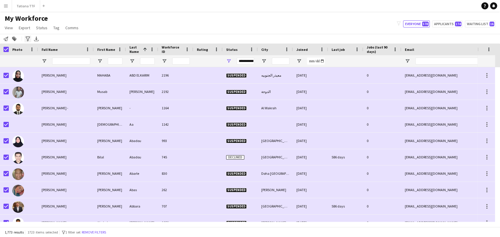
click at [28, 39] on icon at bounding box center [27, 39] width 4 height 5
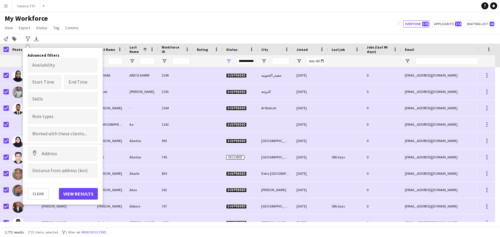
click at [101, 25] on div "My Workforce View Views Default view New view Update view Delete view Edit name…" at bounding box center [250, 24] width 500 height 20
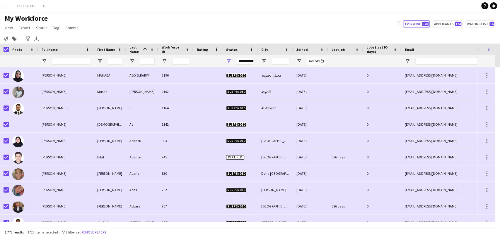
click at [487, 50] on span at bounding box center [488, 49] width 5 height 5
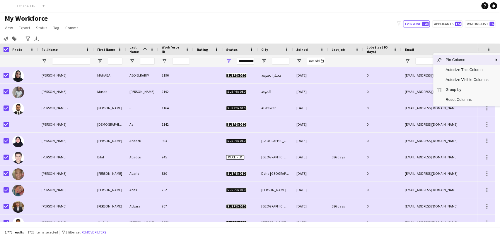
click at [374, 43] on div "Notify workforce Add to tag Search tags magnifier Add tag Advanced filters Adva…" at bounding box center [250, 39] width 500 height 10
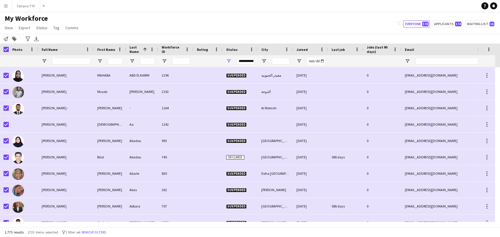
click at [402, 22] on div "filter-1 Everyone 578 Applicants 174 Waiting list 16" at bounding box center [446, 23] width 108 height 7
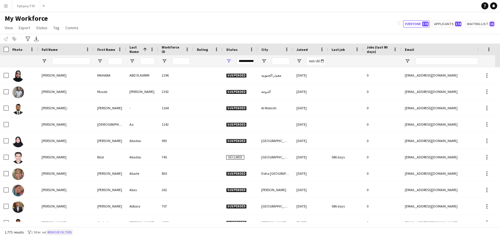
click at [61, 233] on button "Remove filters" at bounding box center [59, 233] width 27 height 6
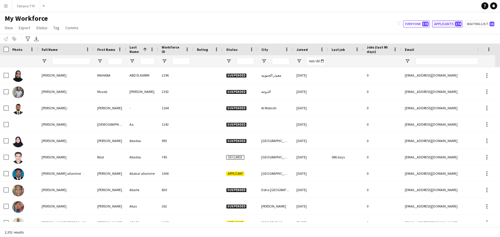
click at [443, 24] on button "Applicants 174" at bounding box center [447, 23] width 30 height 7
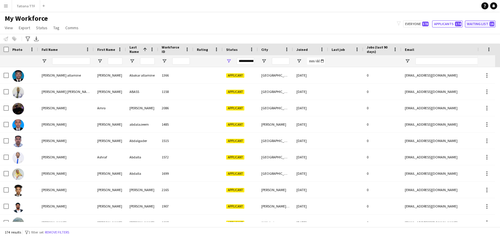
click at [483, 21] on button "Waiting list 16" at bounding box center [480, 23] width 30 height 7
type input "**********"
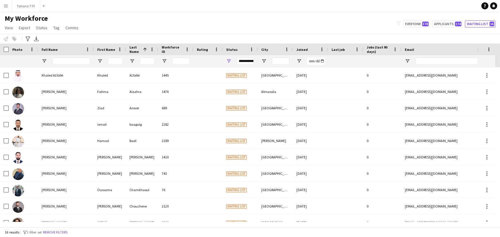
click at [14, 19] on span "My Workforce" at bounding box center [26, 18] width 43 height 9
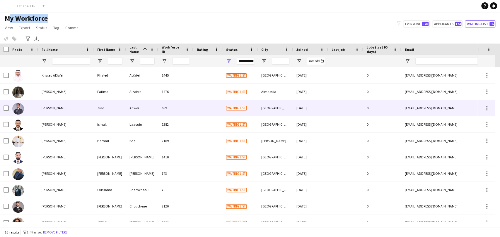
scroll to position [107, 0]
